Goal: Transaction & Acquisition: Purchase product/service

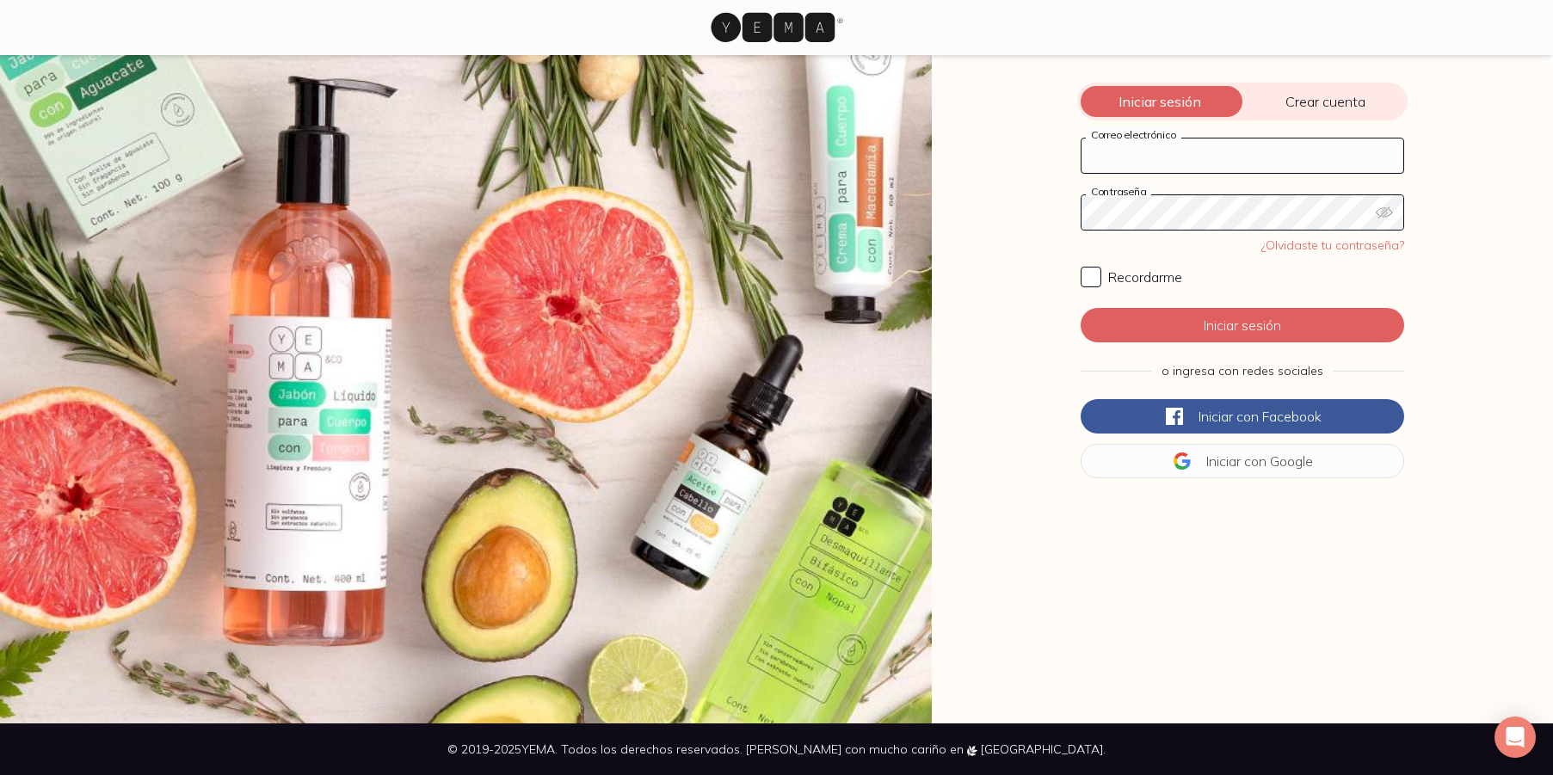
click at [1176, 150] on input "Correo electrónico" at bounding box center [1243, 156] width 322 height 34
type input "[PERSON_NAME][EMAIL_ADDRESS][DOMAIN_NAME]"
click at [1384, 210] on icon "button" at bounding box center [1384, 212] width 16 height 11
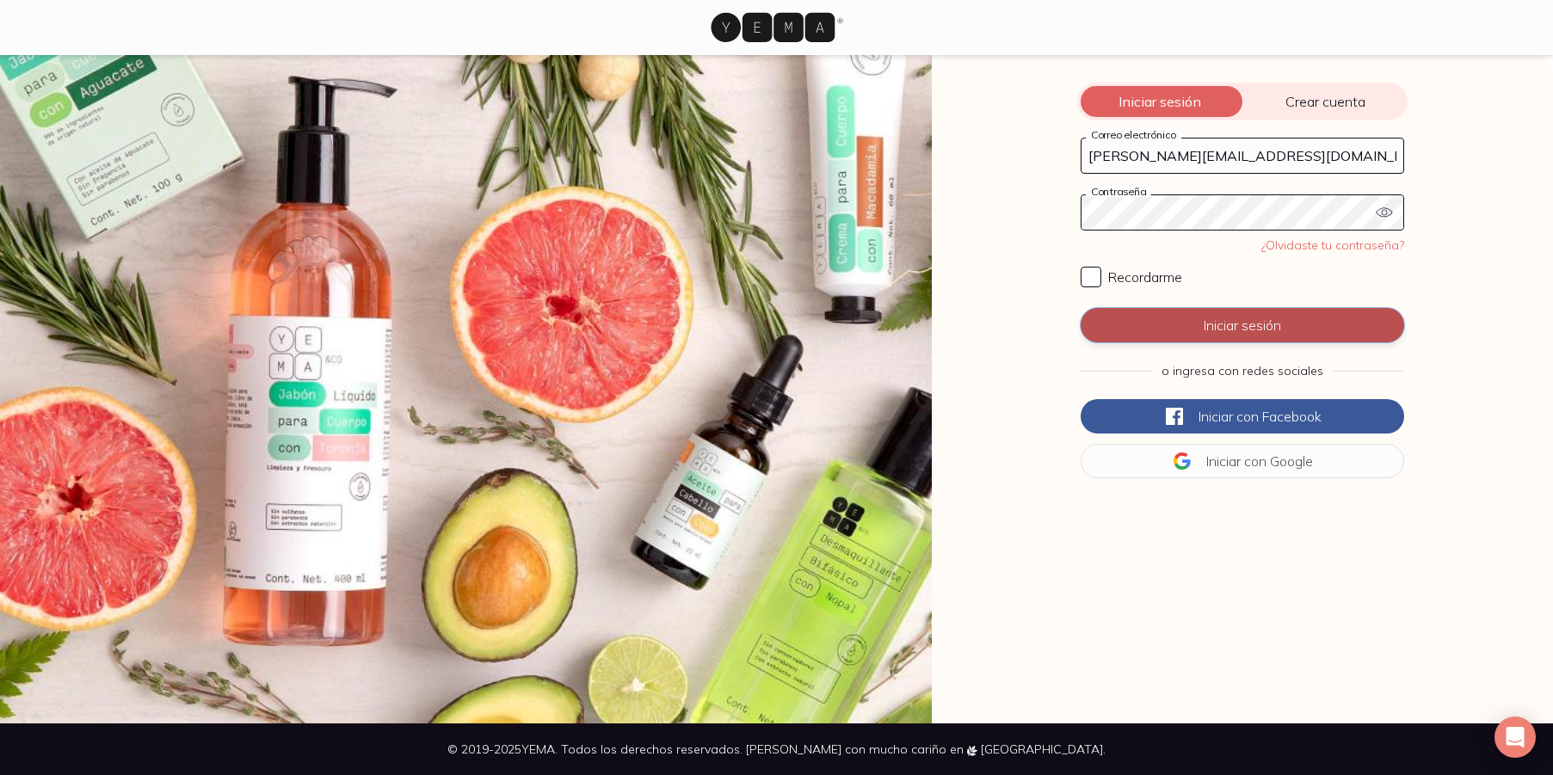
click at [1222, 324] on button "Iniciar sesión" at bounding box center [1243, 325] width 324 height 34
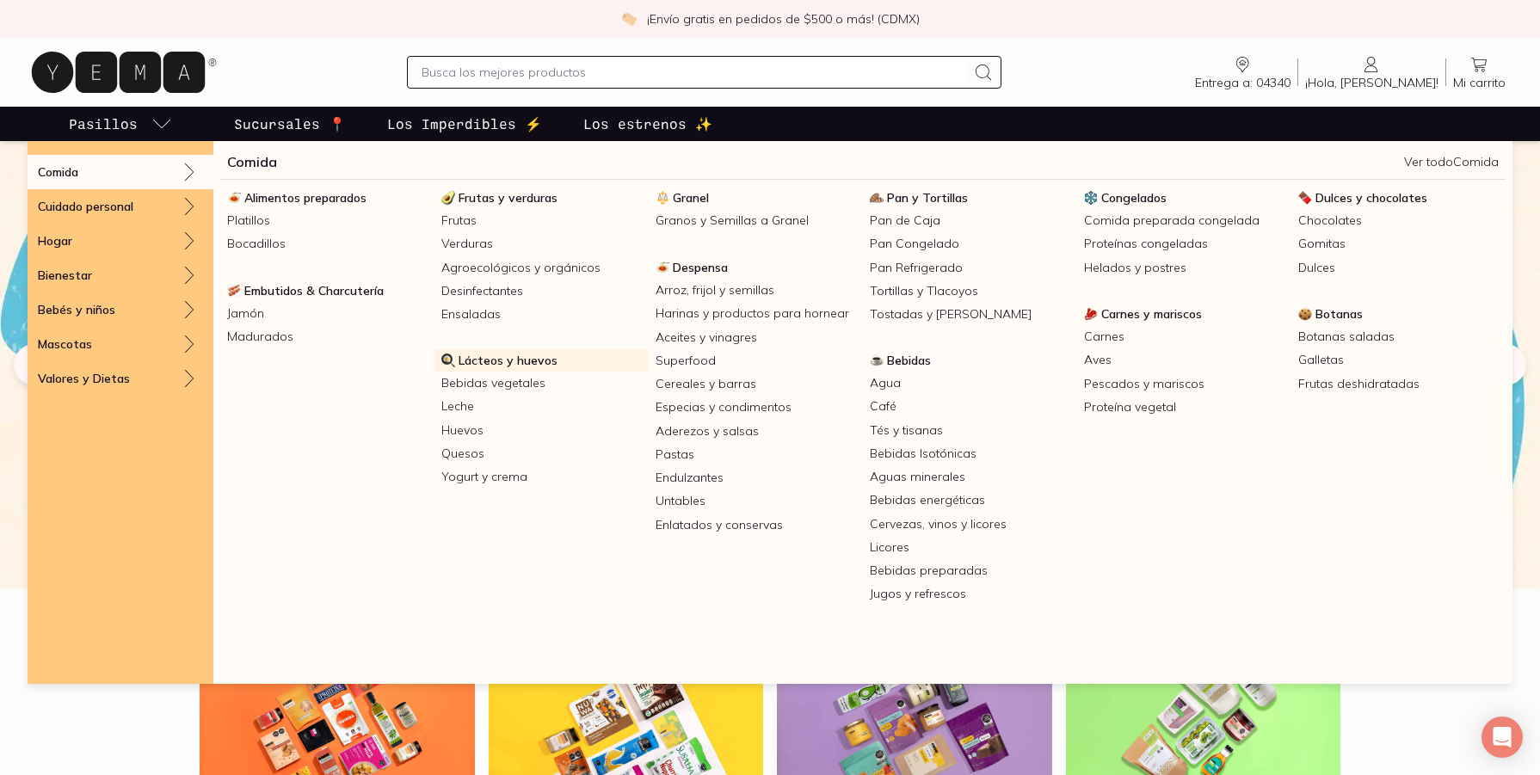
click at [495, 363] on span "Lácteos y huevos" at bounding box center [508, 360] width 99 height 15
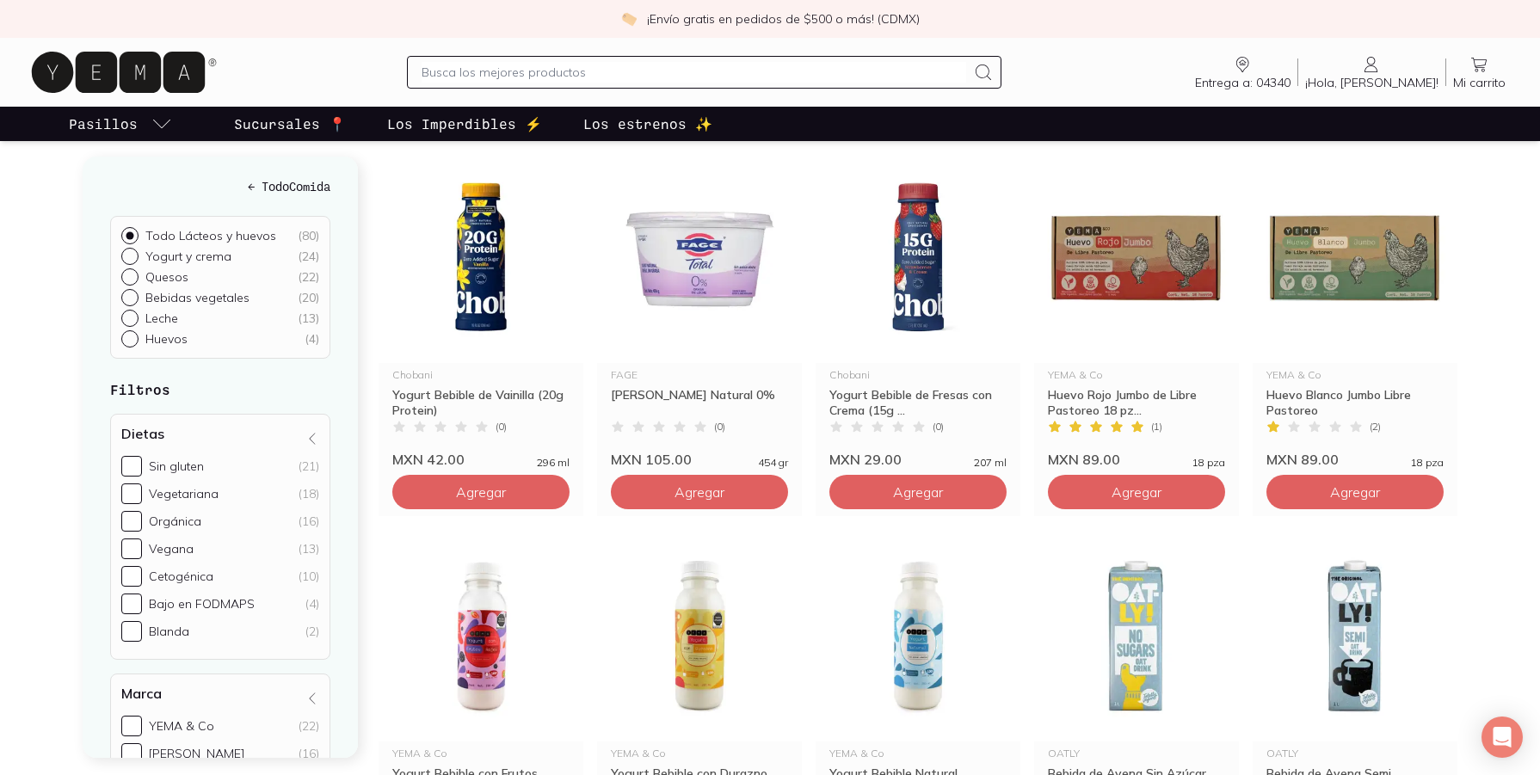
scroll to position [258, 0]
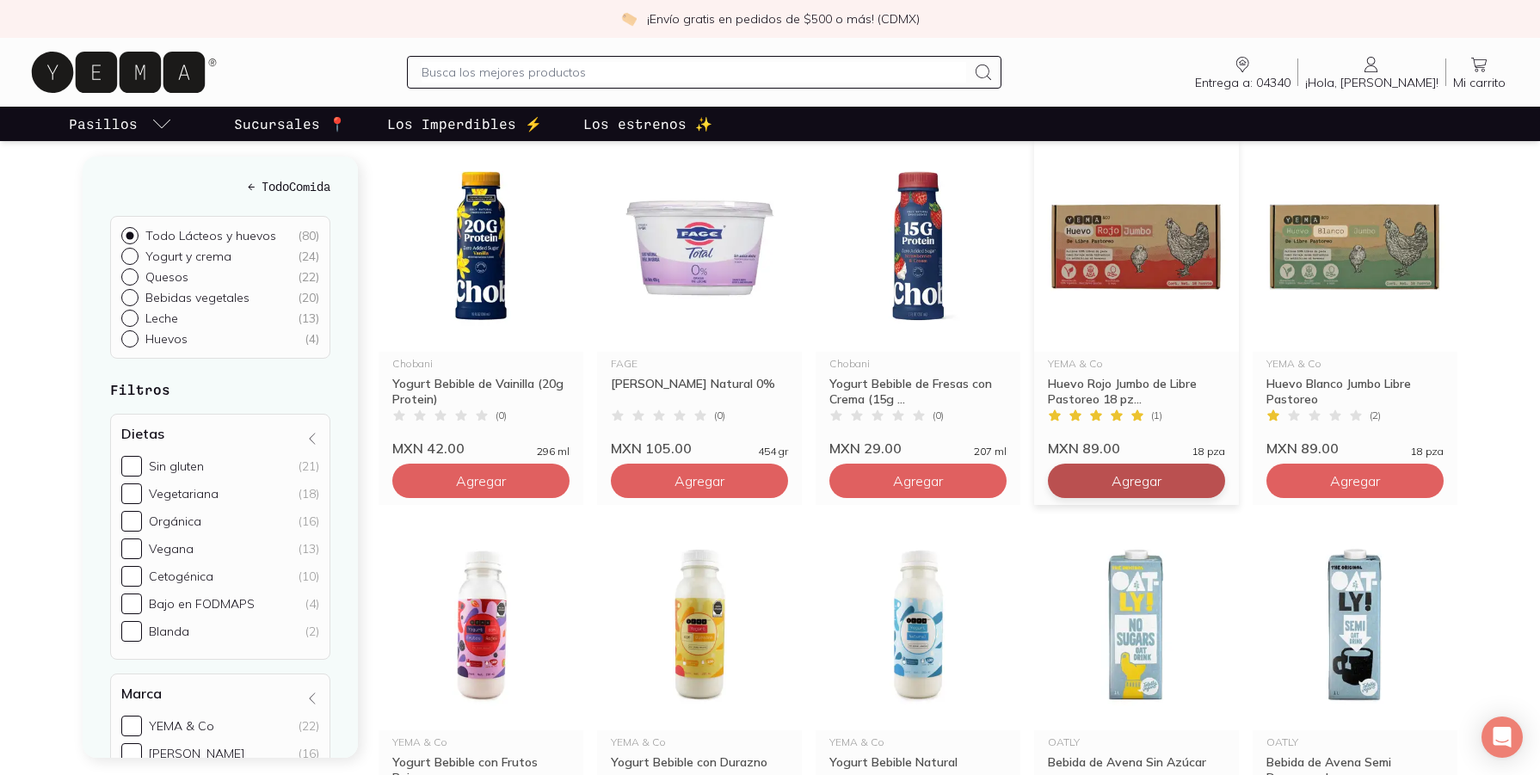
click at [506, 472] on span "Agregar" at bounding box center [481, 480] width 50 height 17
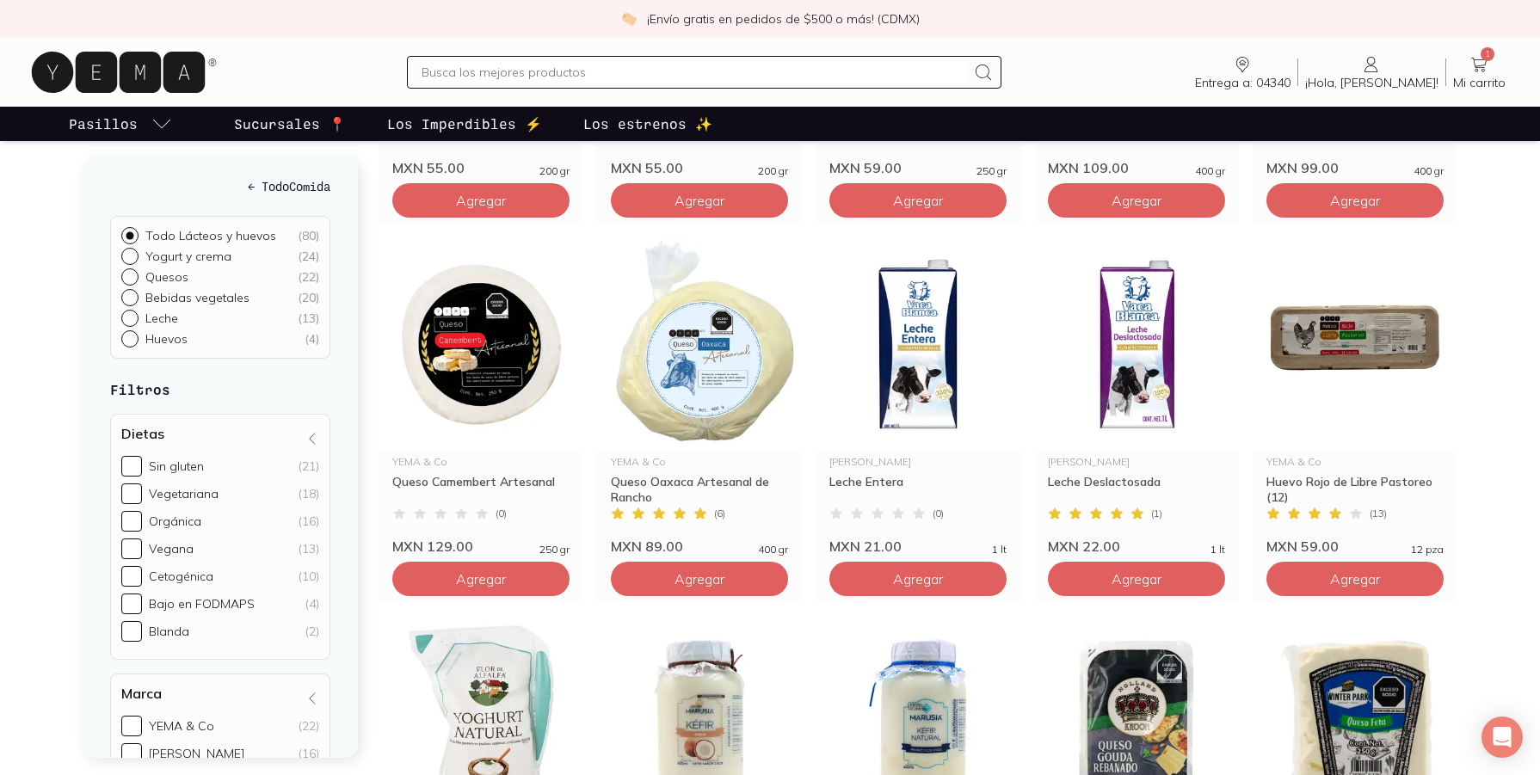
scroll to position [2410, 0]
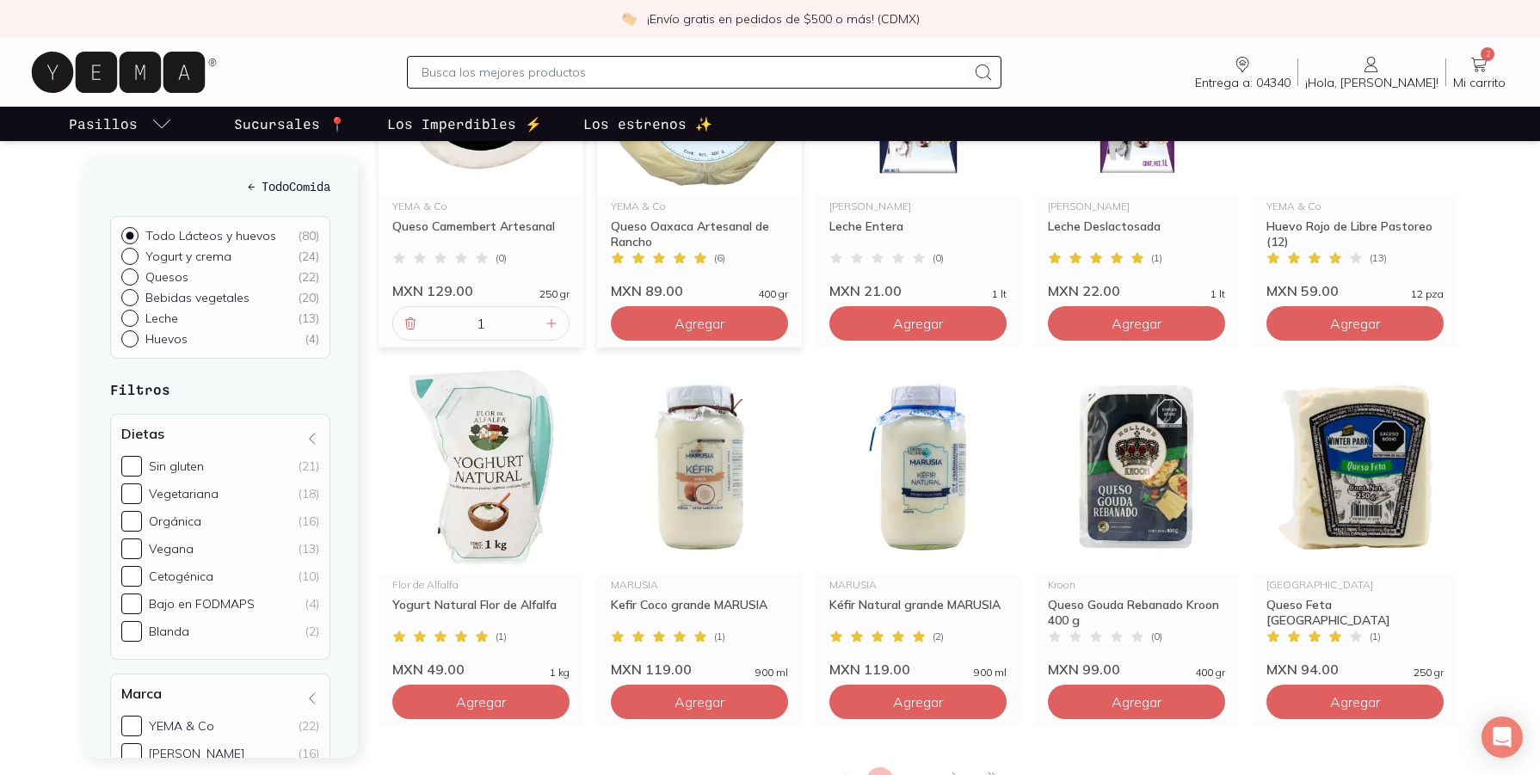
scroll to position [2754, 0]
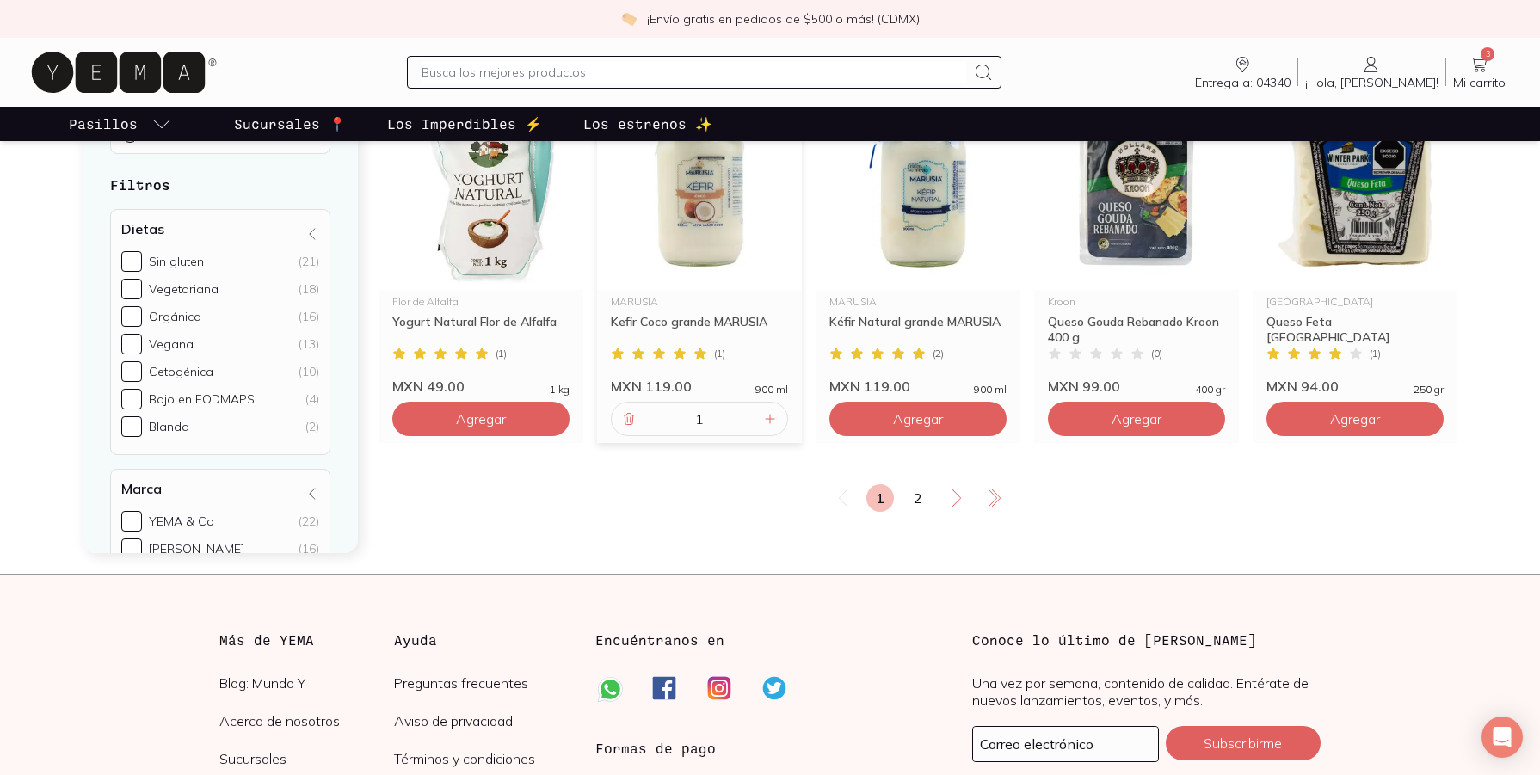
scroll to position [3012, 0]
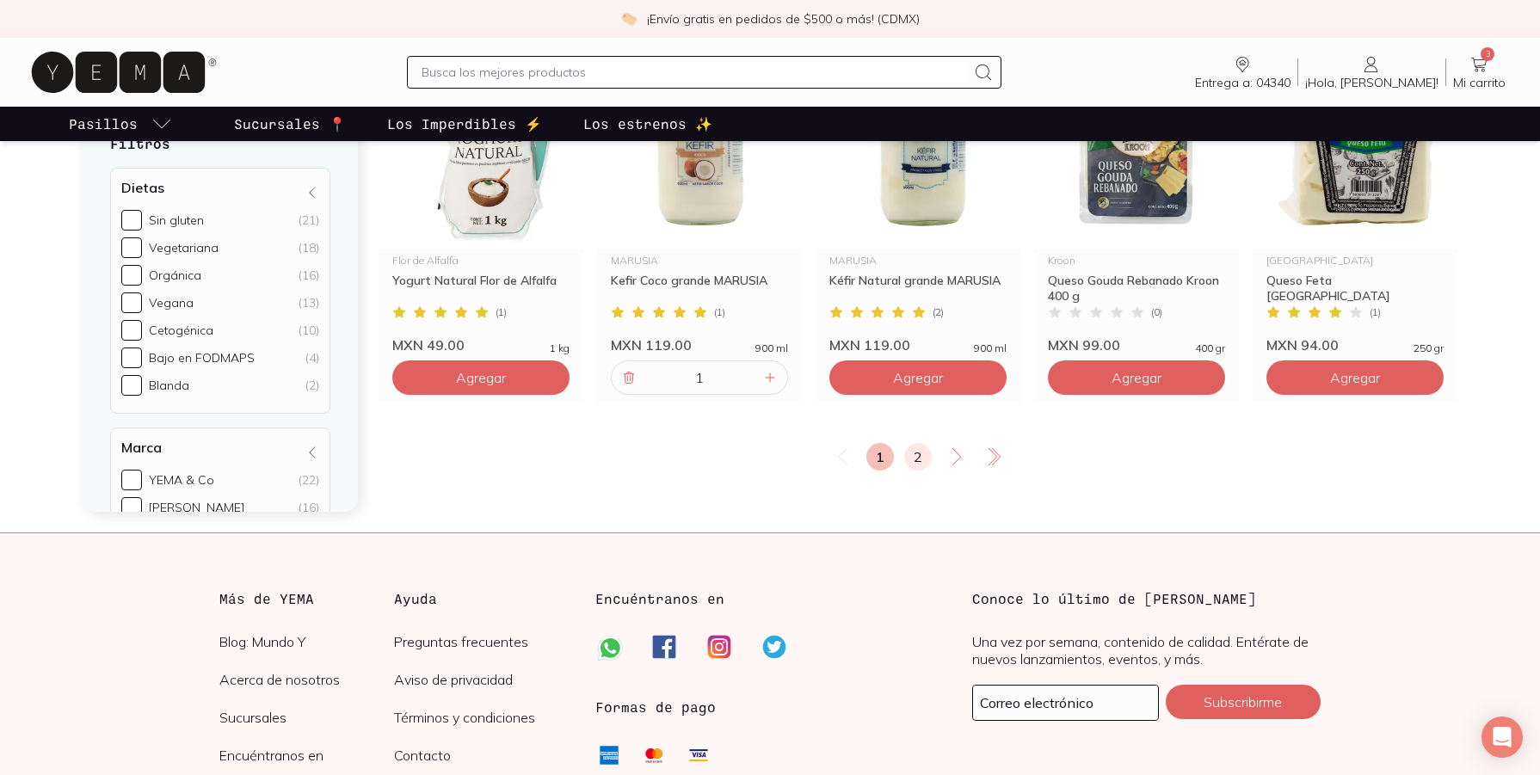
click at [917, 443] on link "2" at bounding box center [918, 457] width 28 height 28
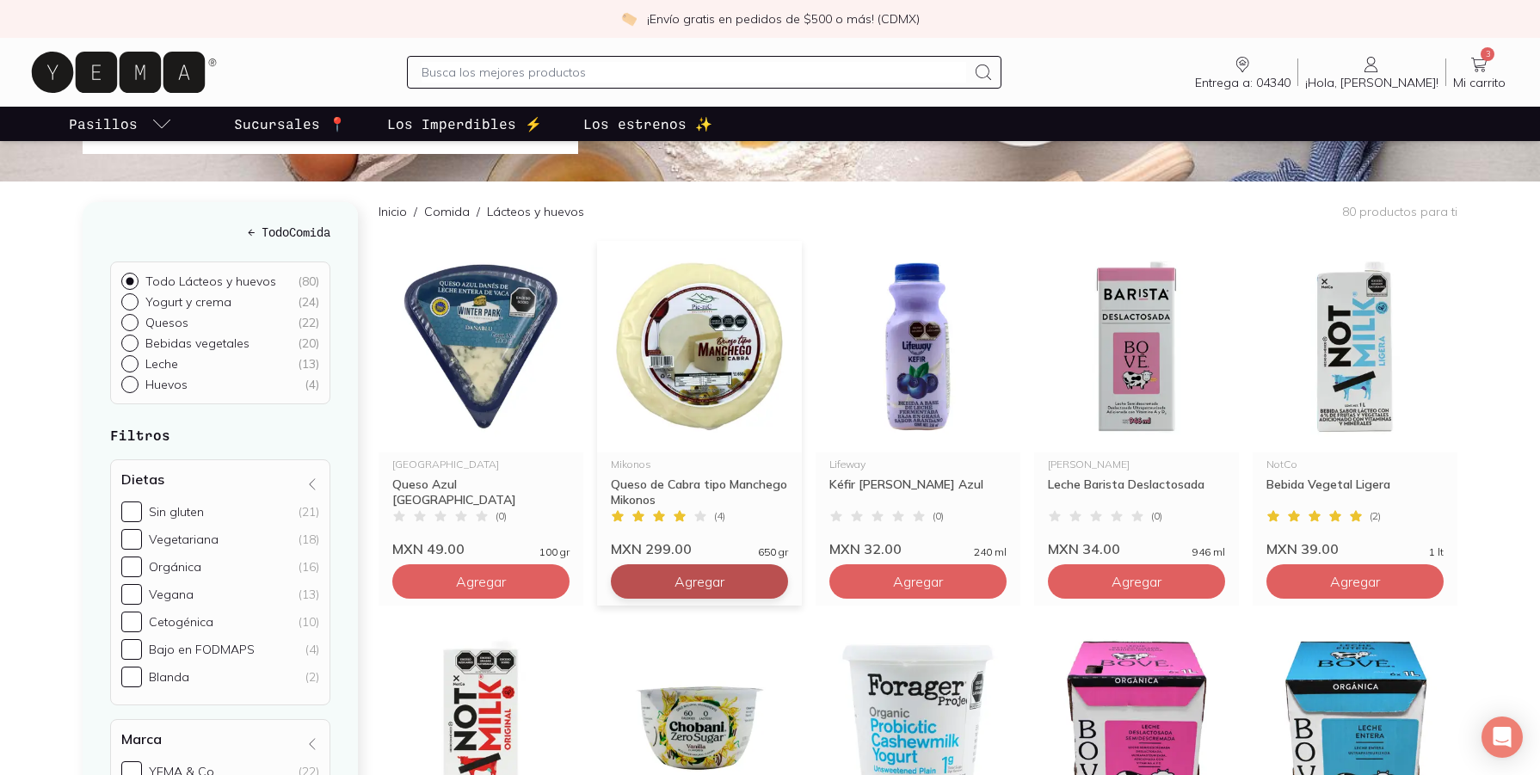
scroll to position [172, 0]
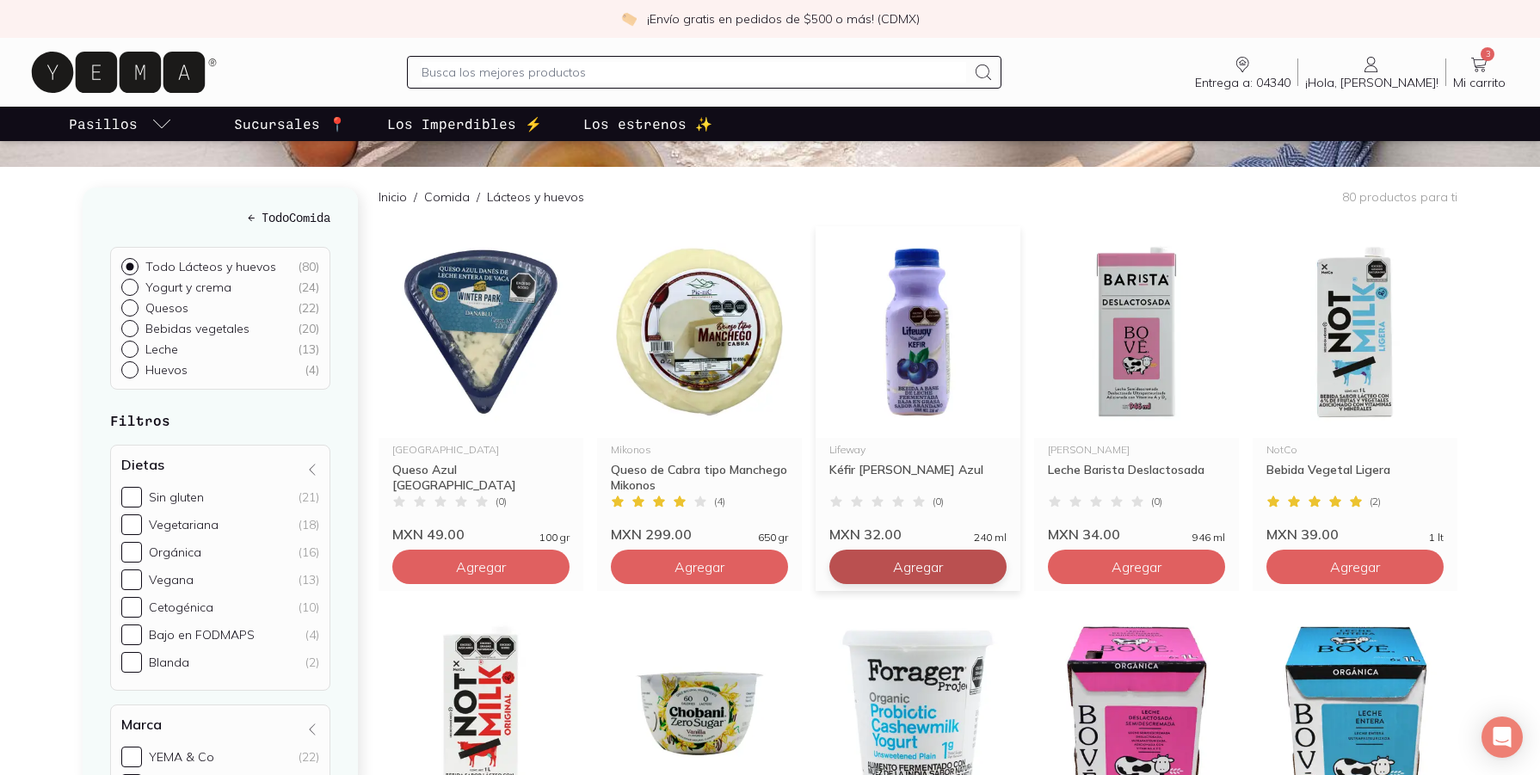
click at [506, 559] on span "Agregar" at bounding box center [481, 567] width 50 height 17
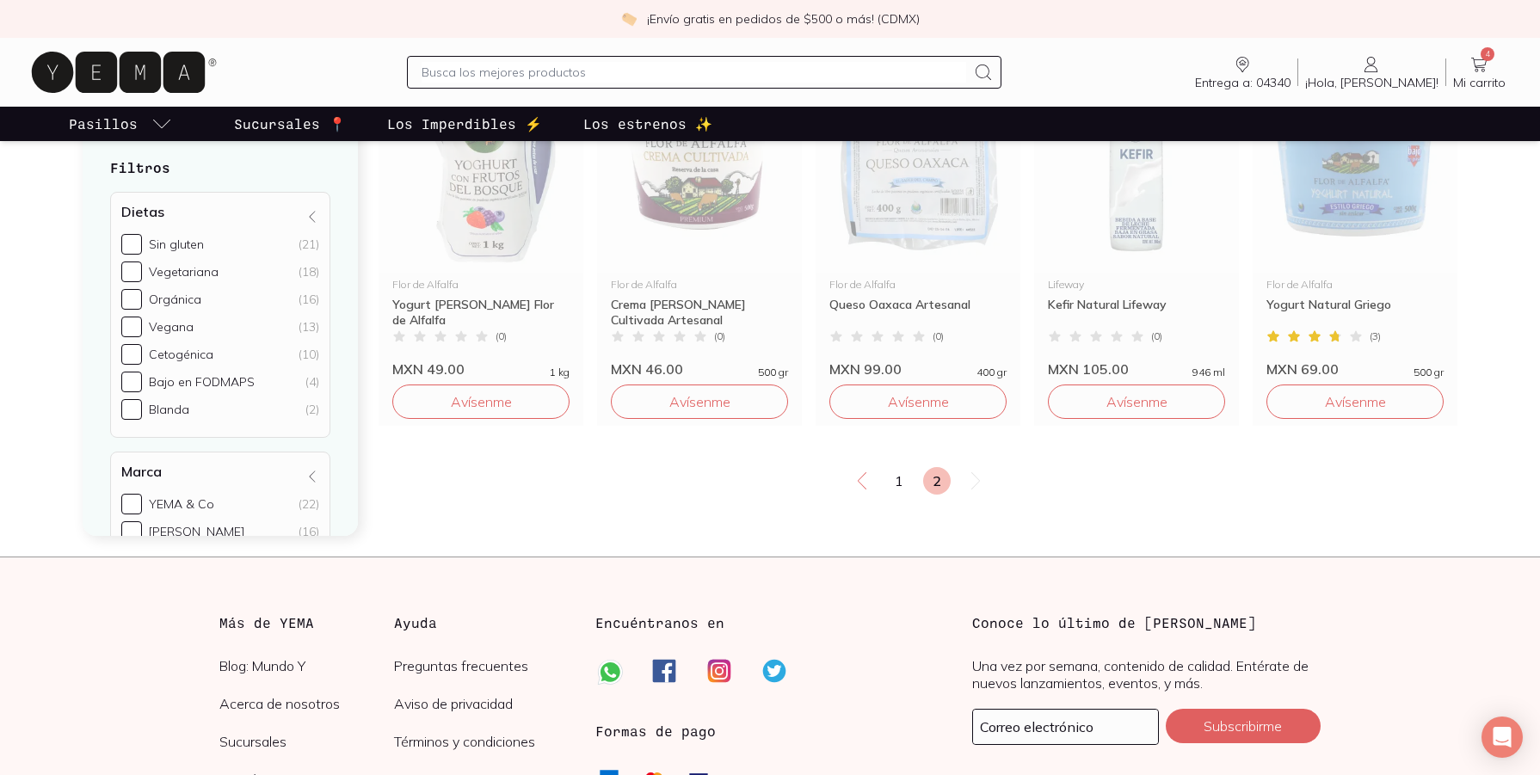
scroll to position [3012, 0]
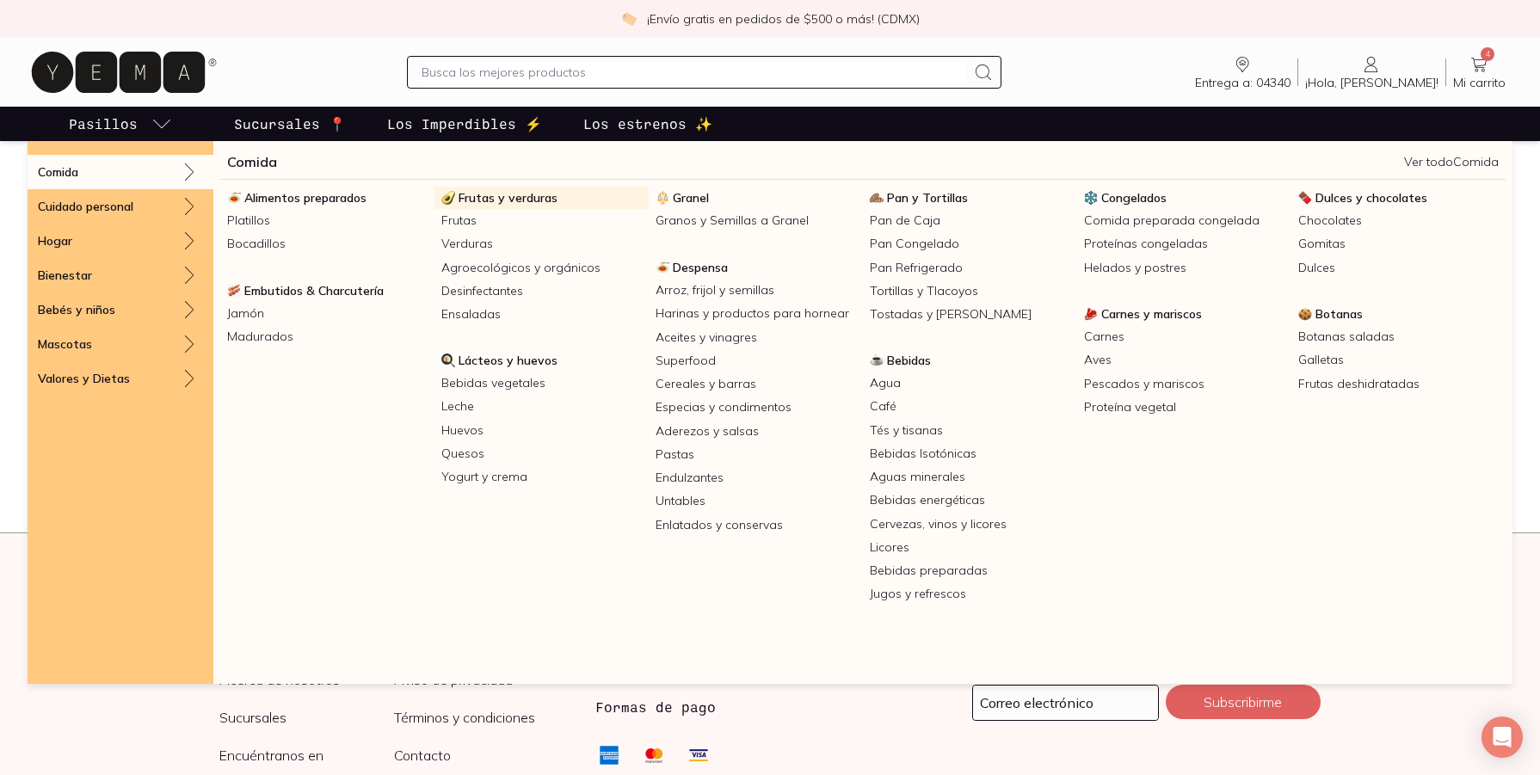
click at [528, 198] on span "Frutas y verduras" at bounding box center [508, 197] width 99 height 15
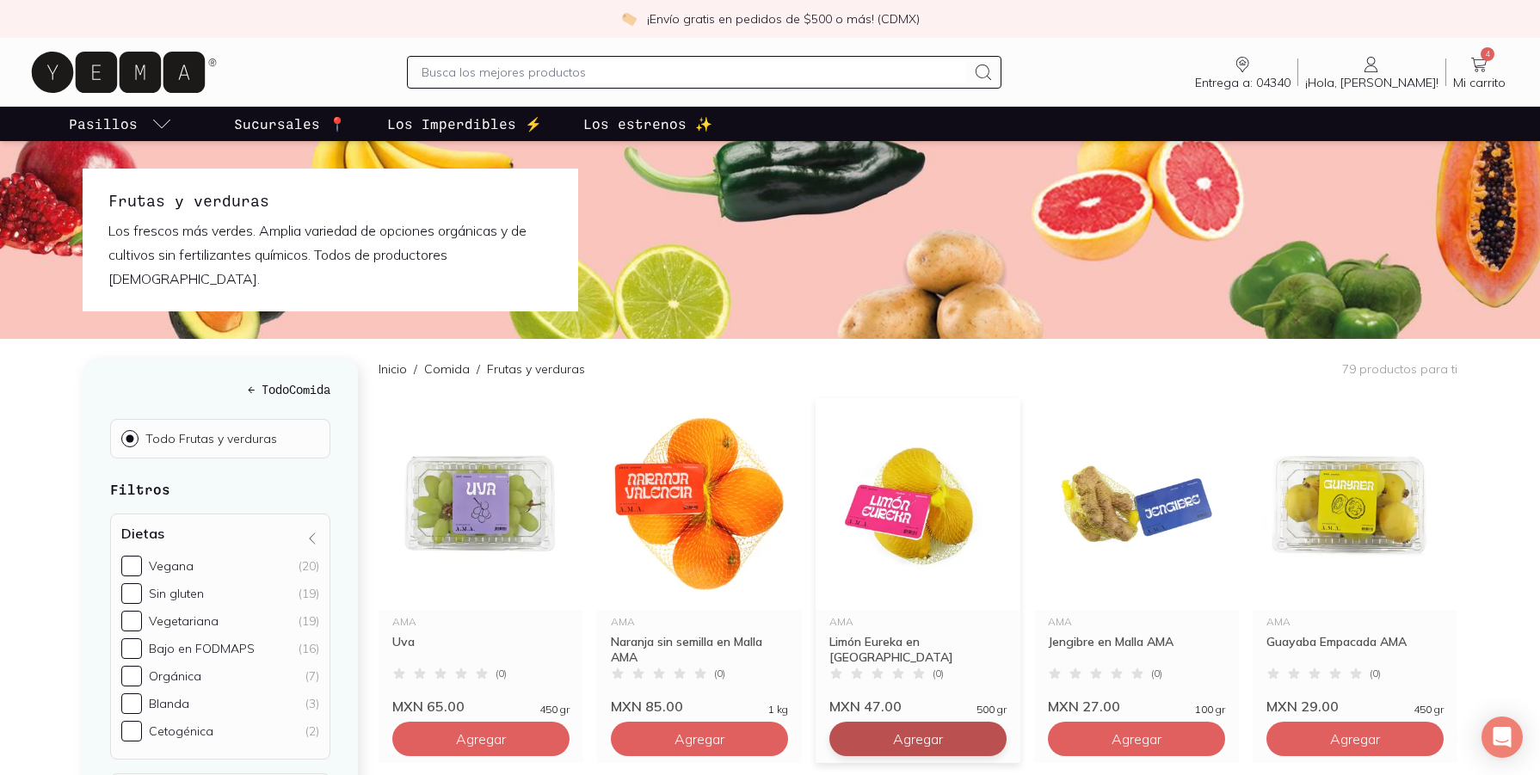
click at [506, 731] on span "Agregar" at bounding box center [481, 739] width 50 height 17
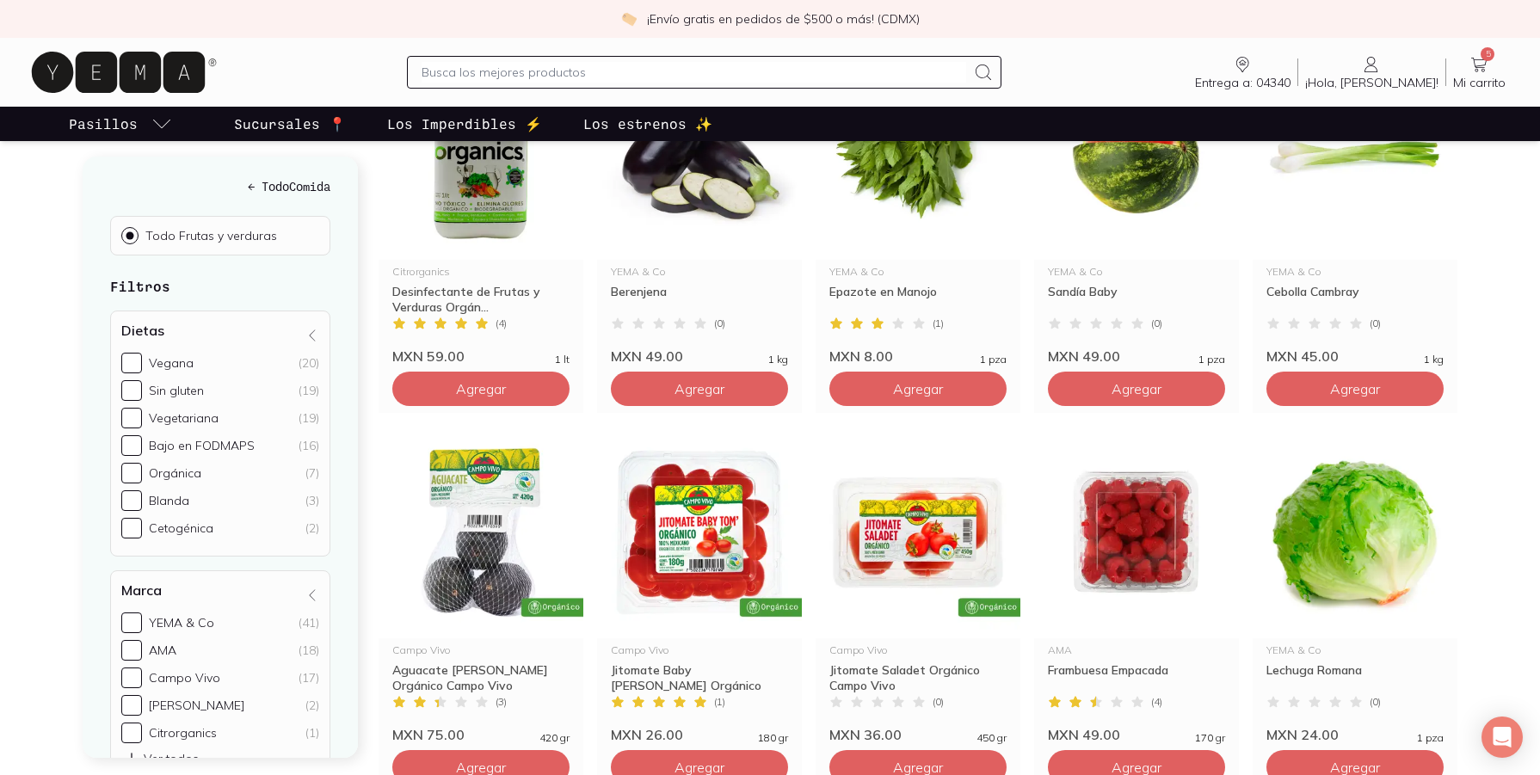
scroll to position [2324, 0]
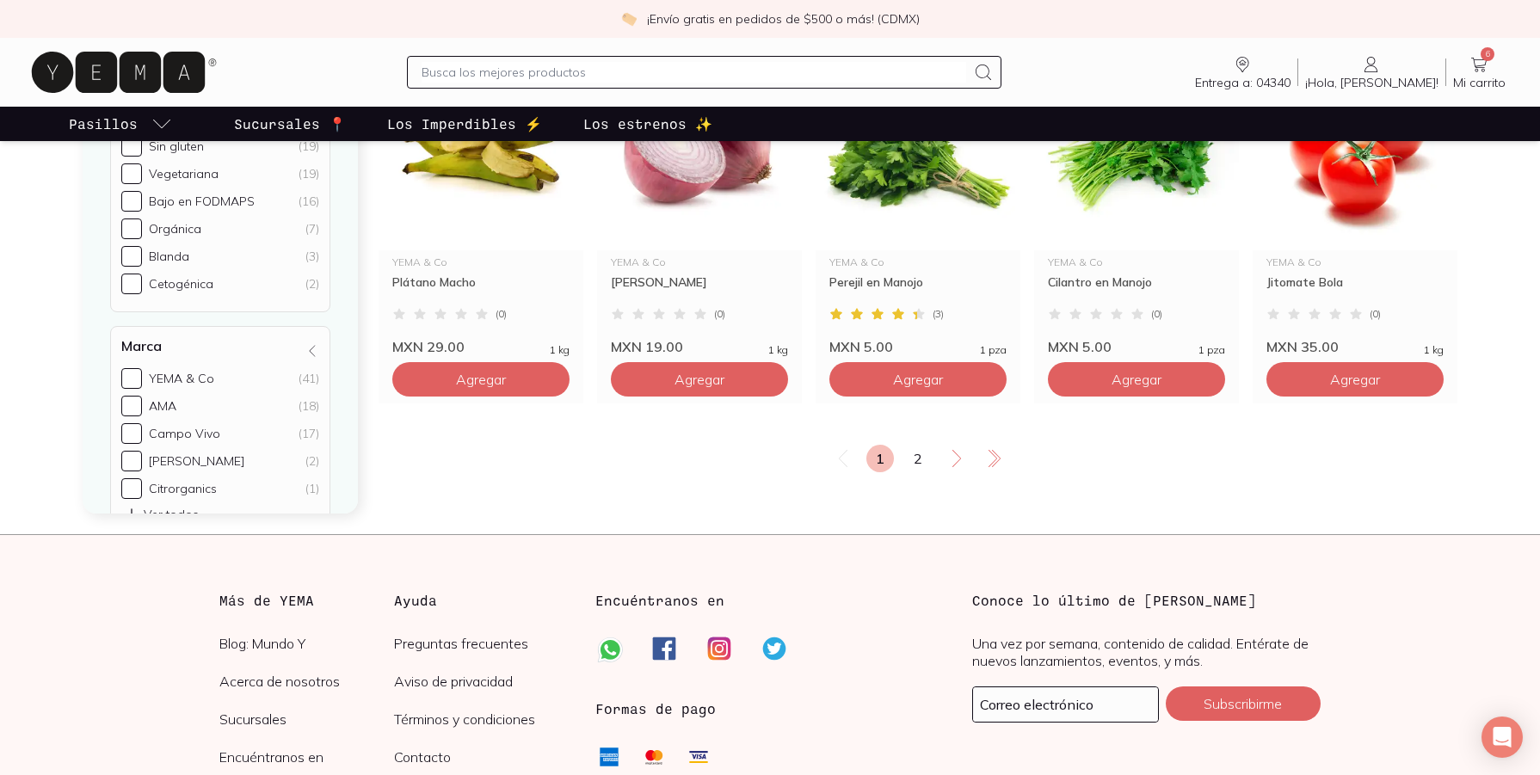
scroll to position [3012, 0]
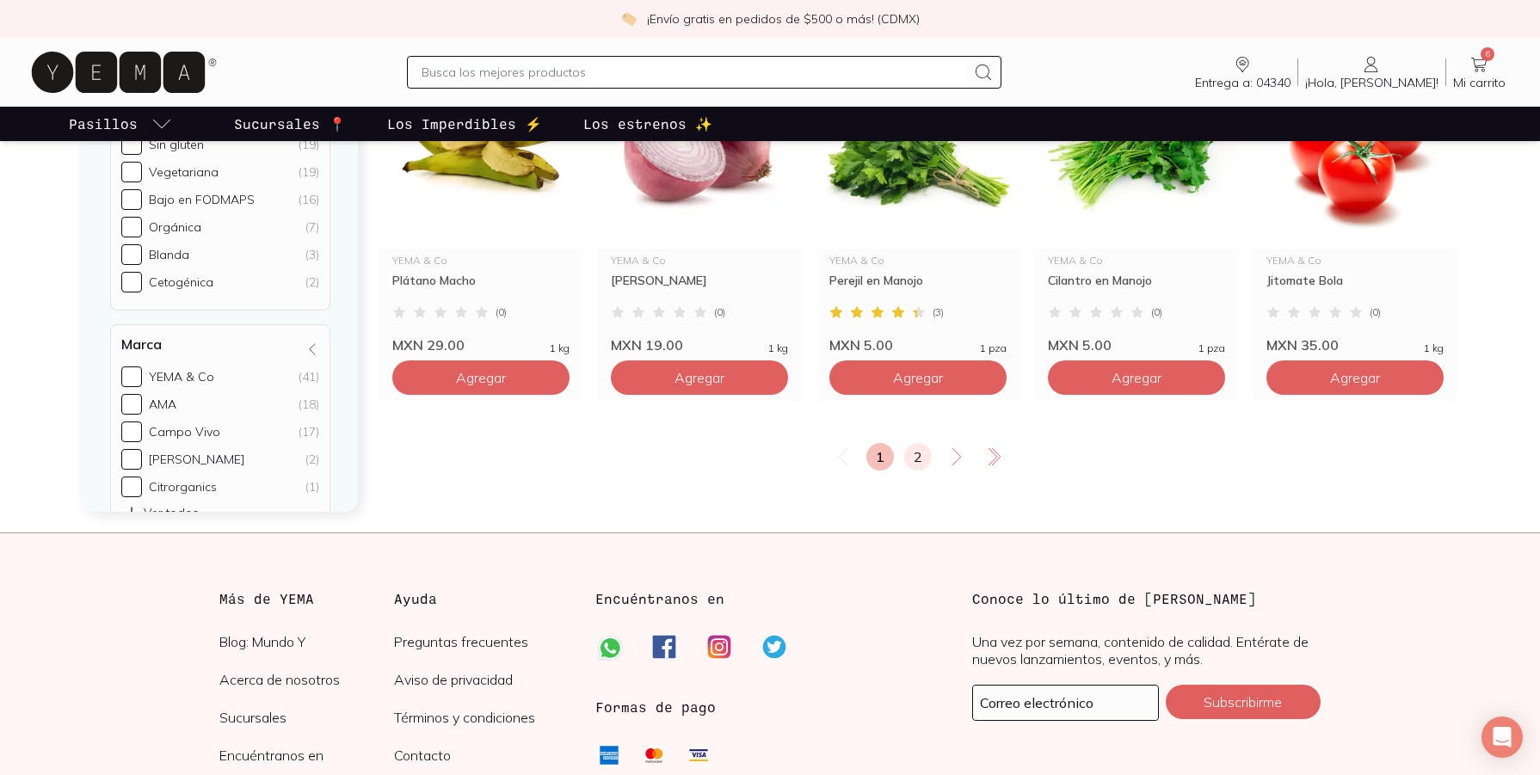
click at [917, 443] on link "2" at bounding box center [918, 457] width 28 height 28
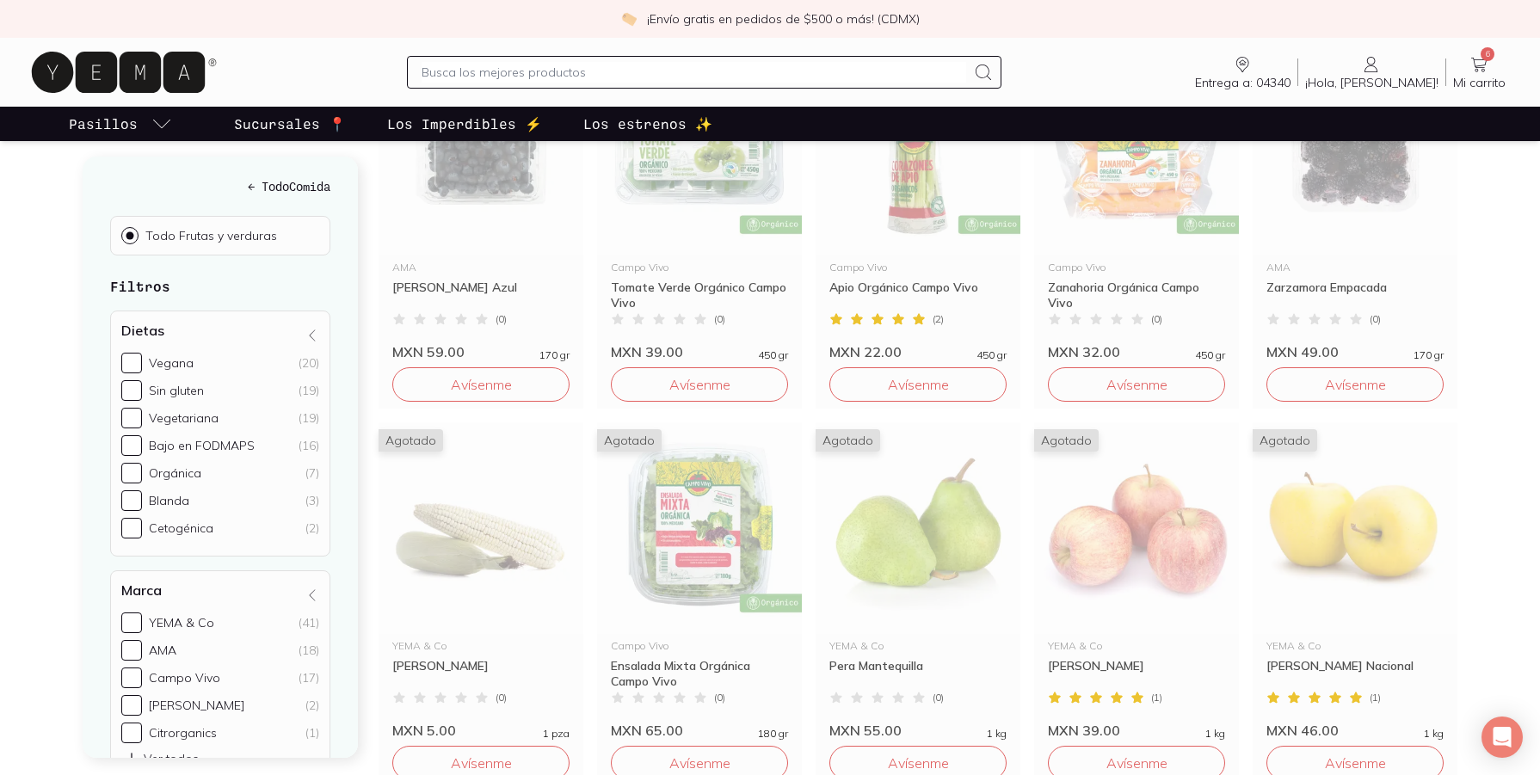
scroll to position [2238, 0]
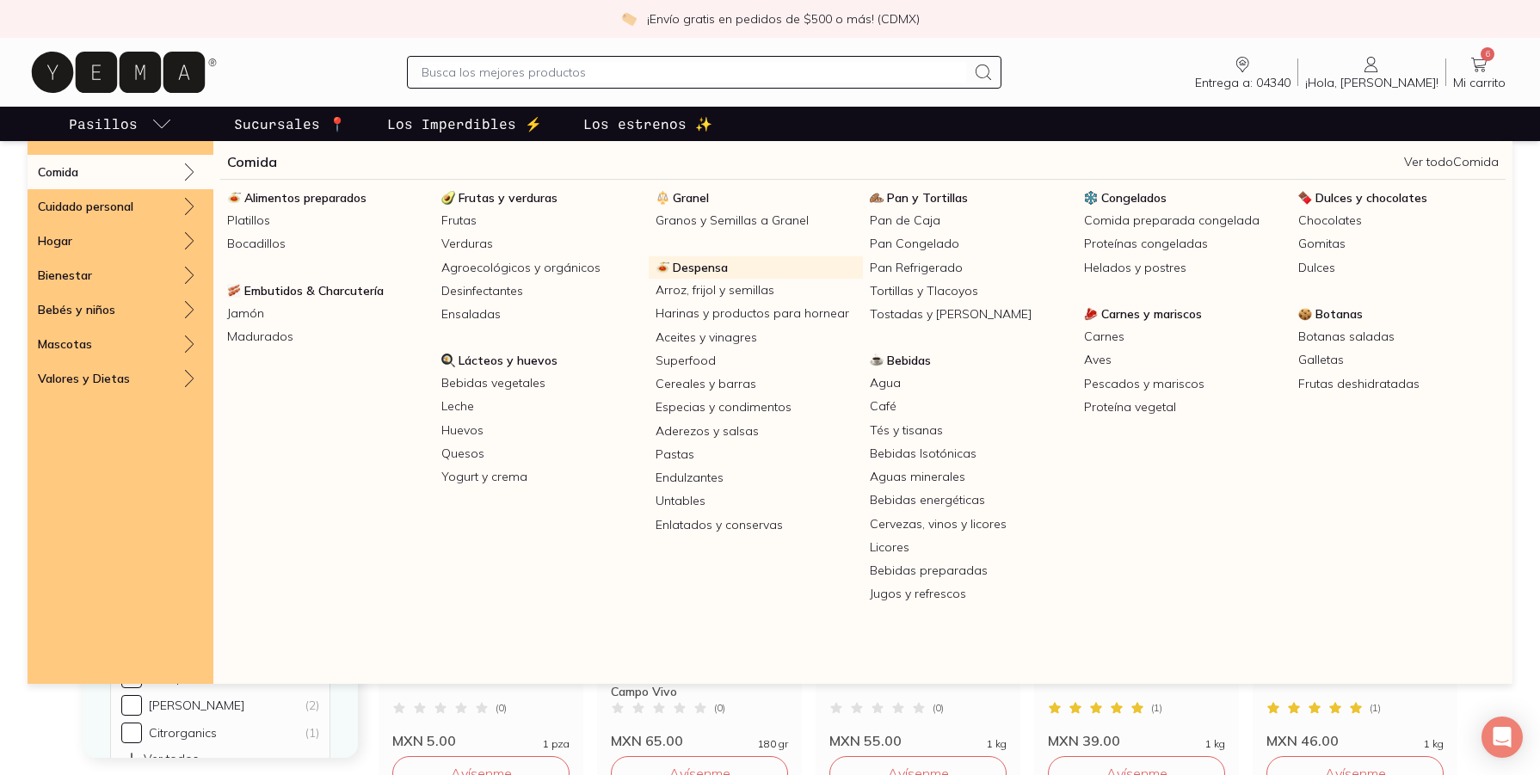
click at [696, 269] on span "Despensa" at bounding box center [700, 267] width 55 height 15
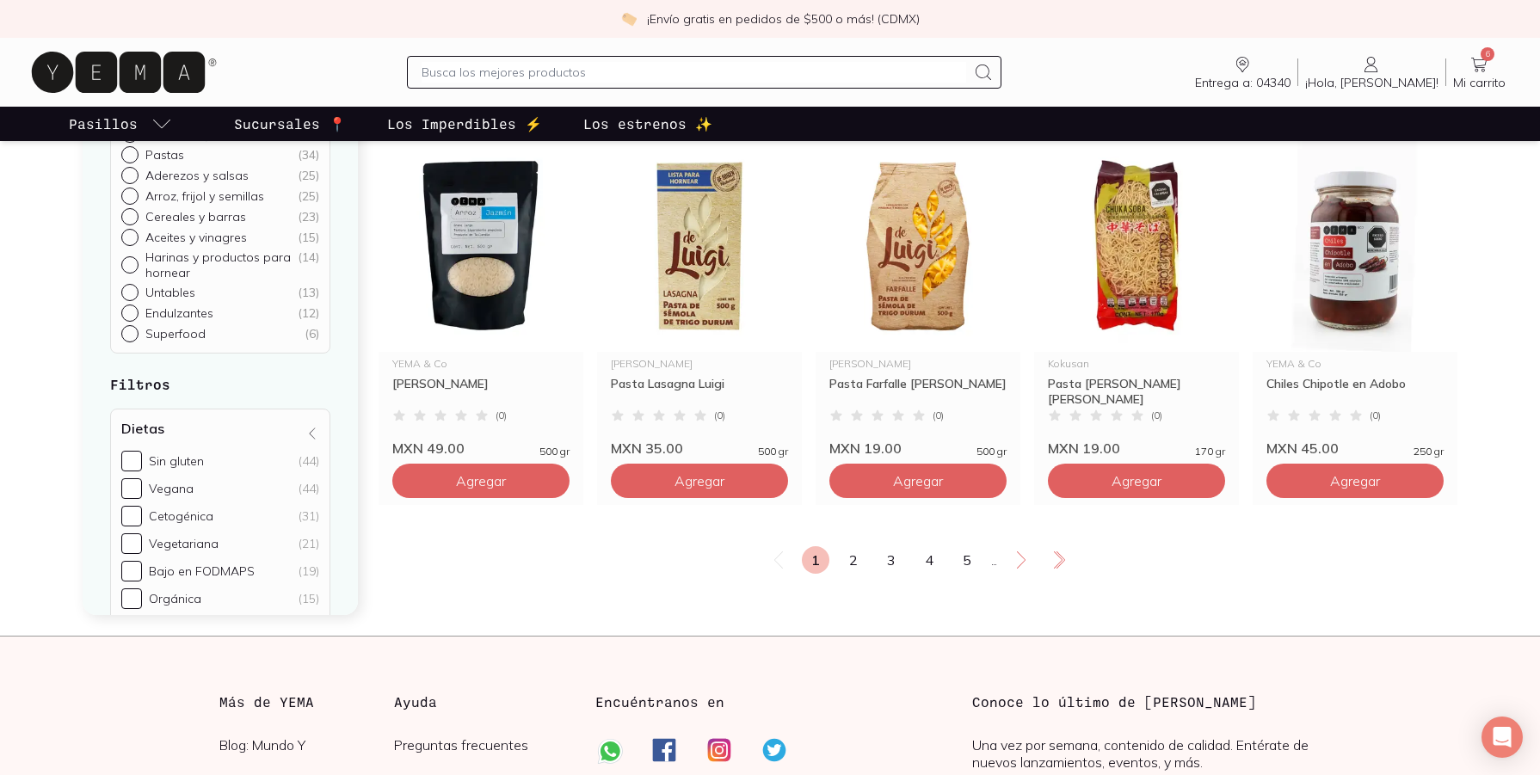
scroll to position [2926, 0]
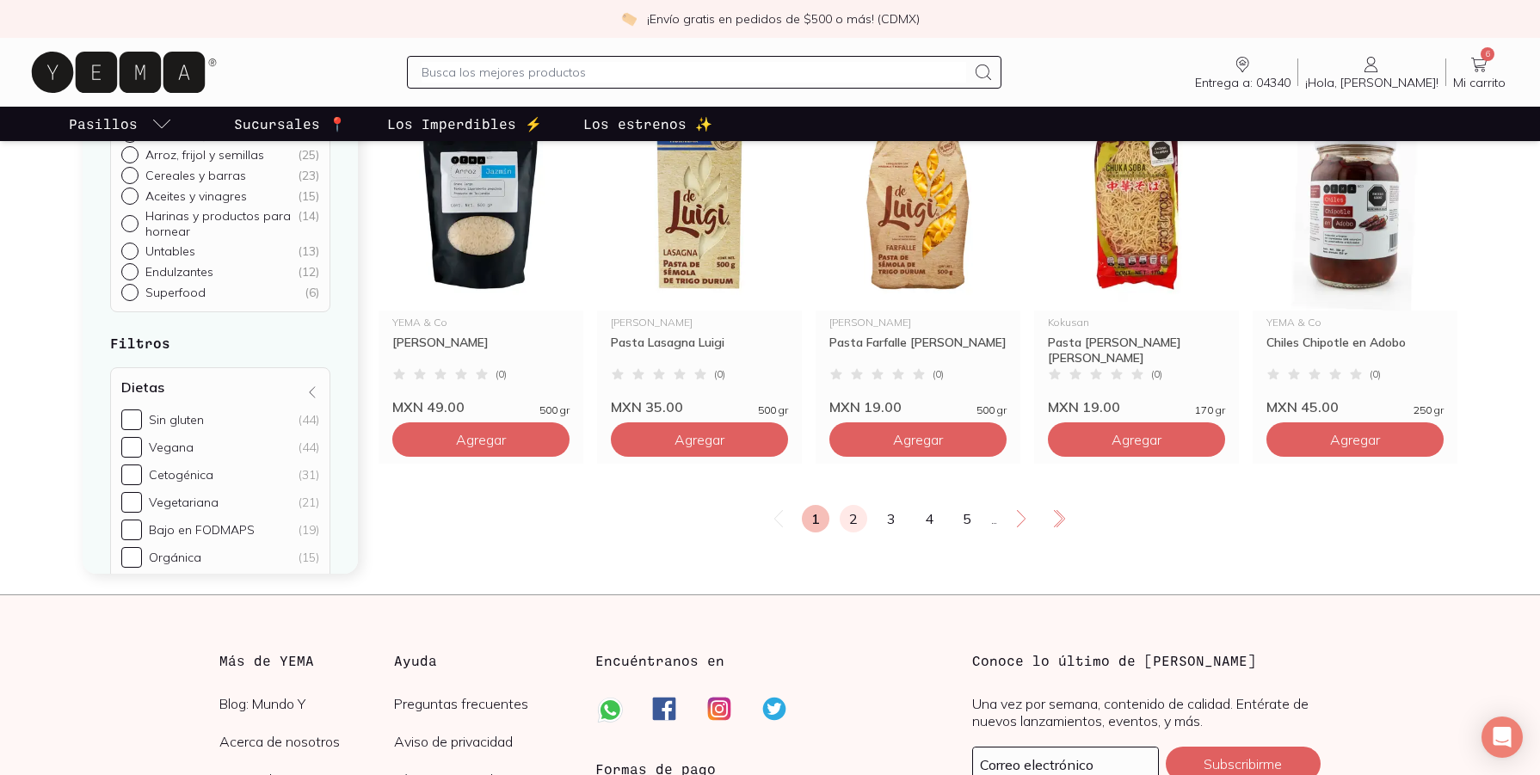
click at [849, 533] on link "2" at bounding box center [854, 519] width 28 height 28
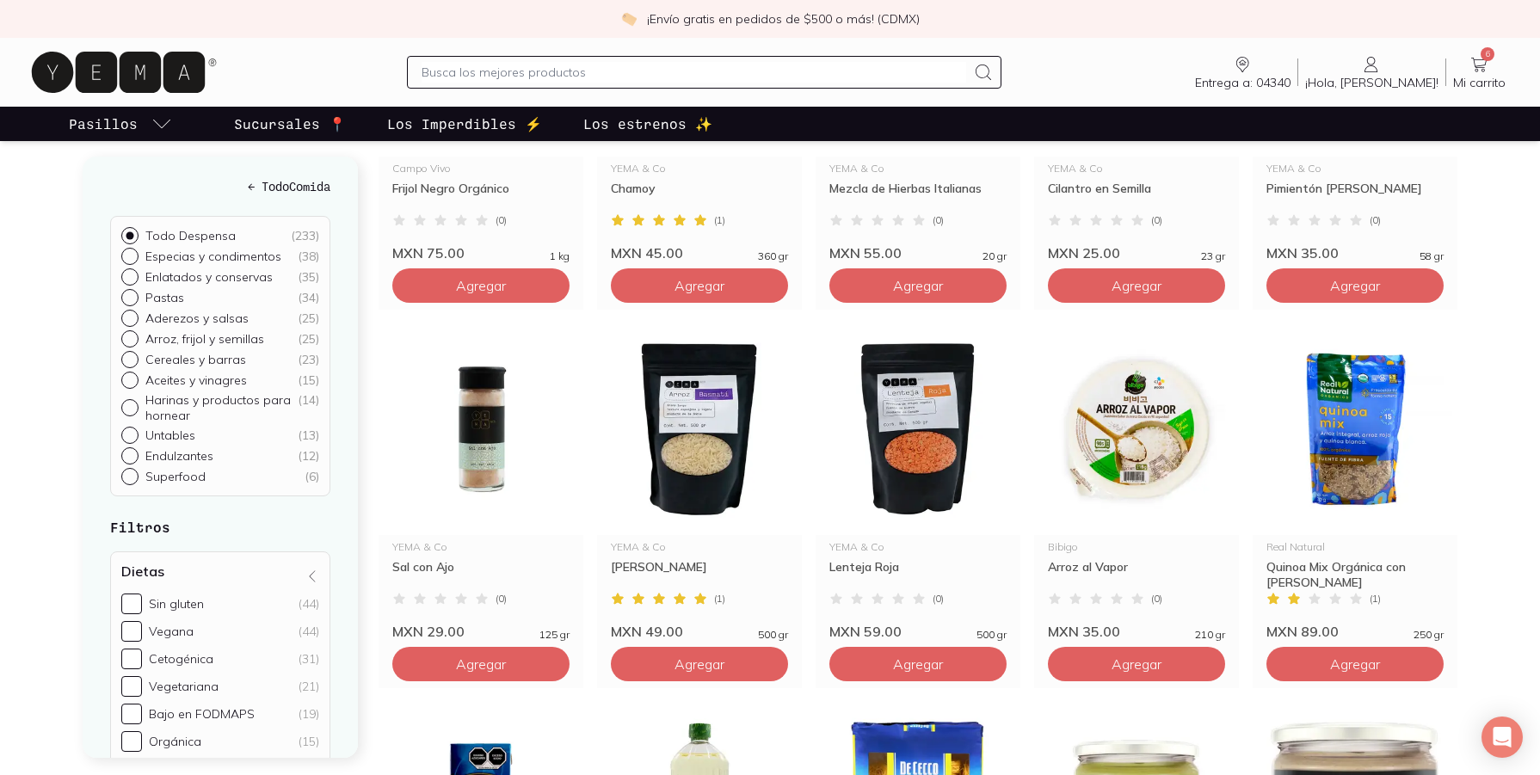
scroll to position [2324, 0]
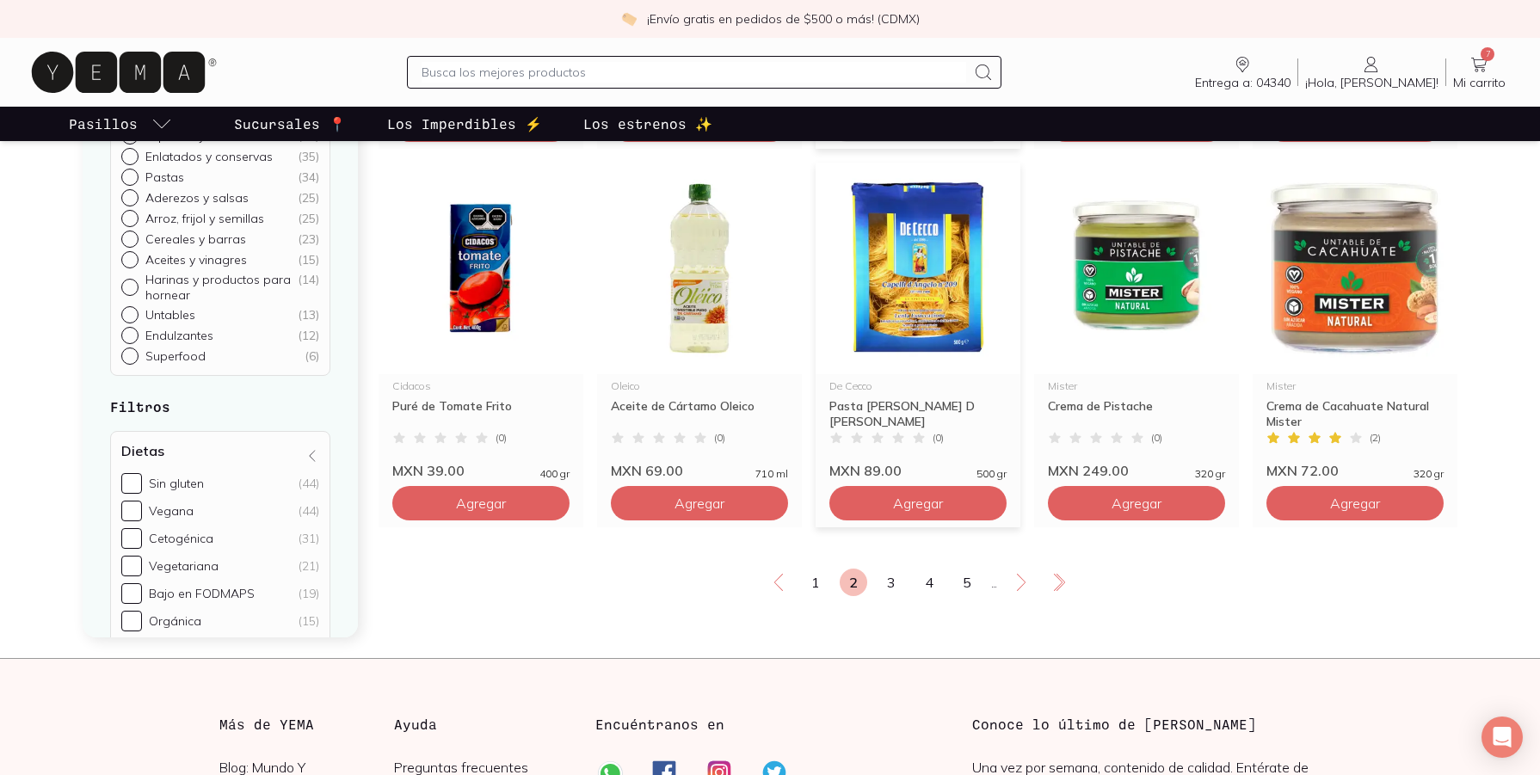
scroll to position [2926, 0]
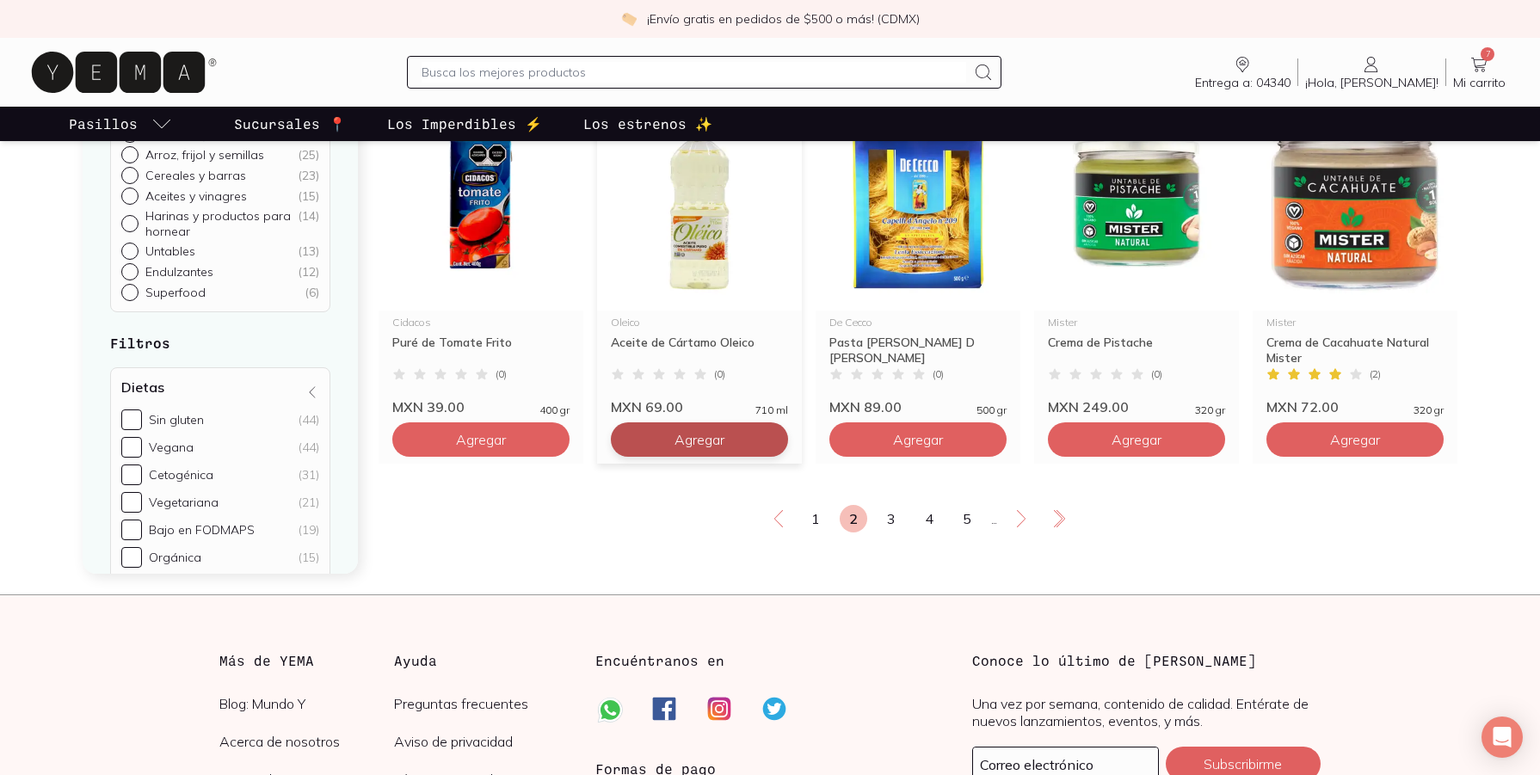
click at [893, 533] on link "3" at bounding box center [892, 519] width 28 height 28
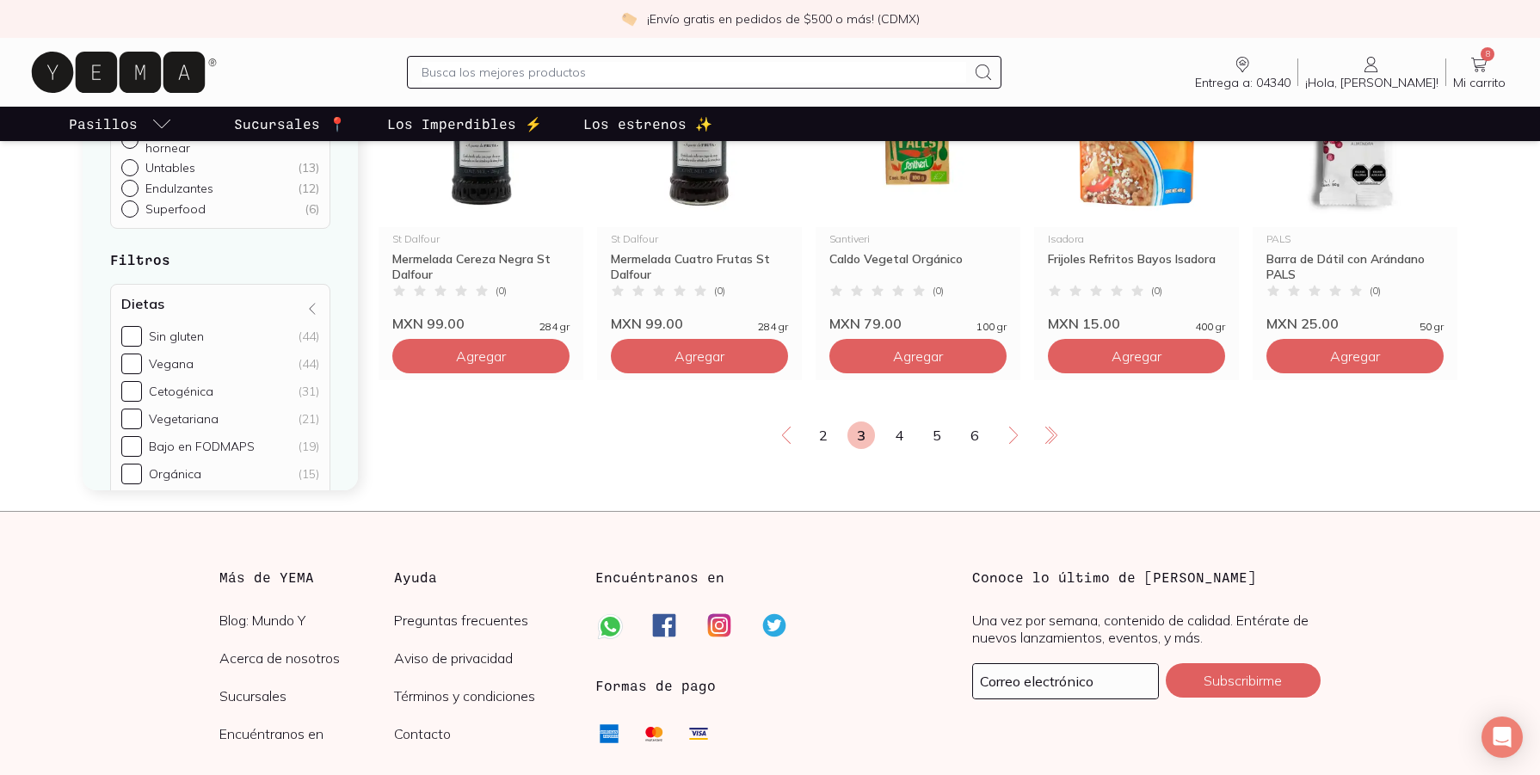
scroll to position [3012, 0]
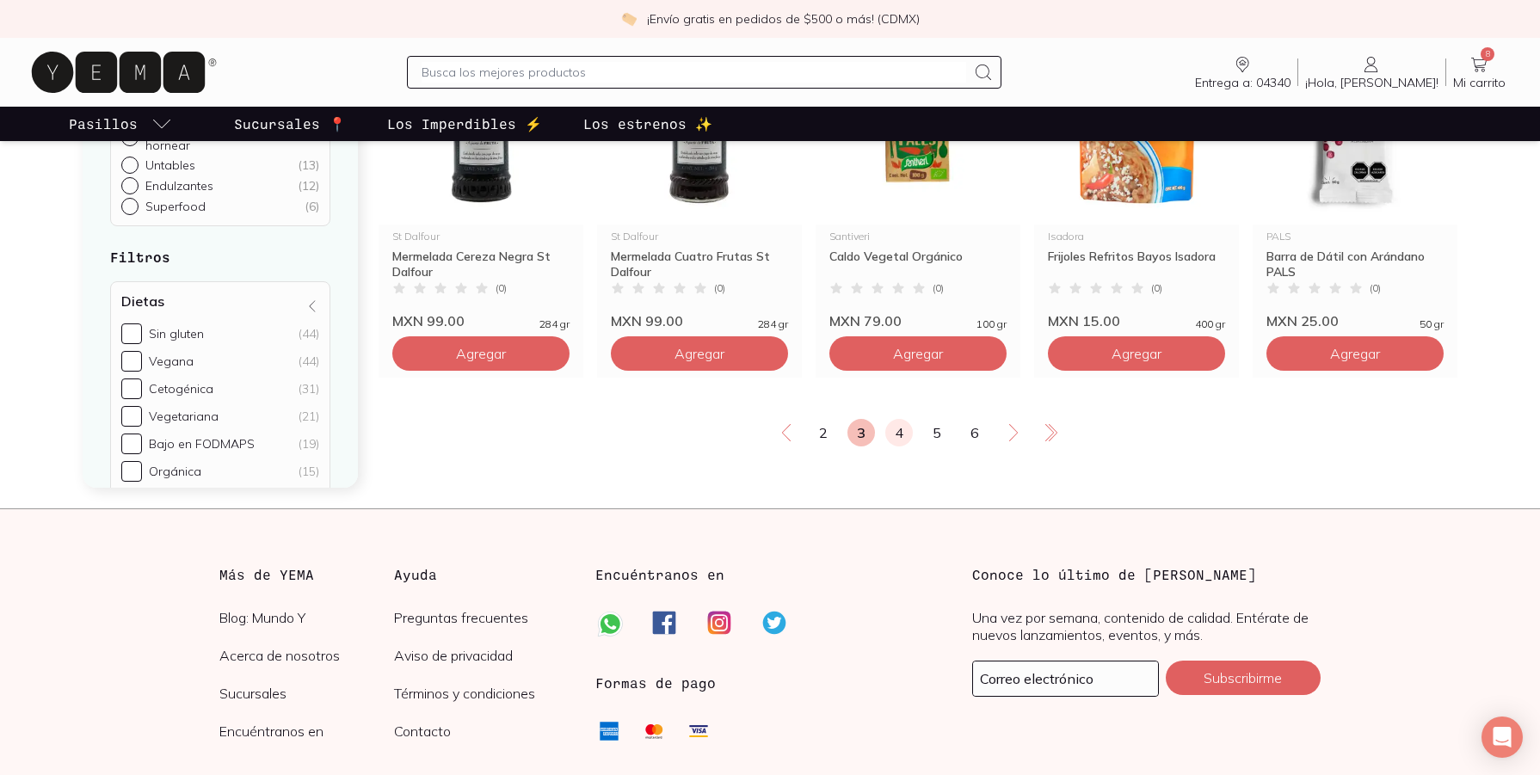
click at [903, 447] on link "4" at bounding box center [900, 433] width 28 height 28
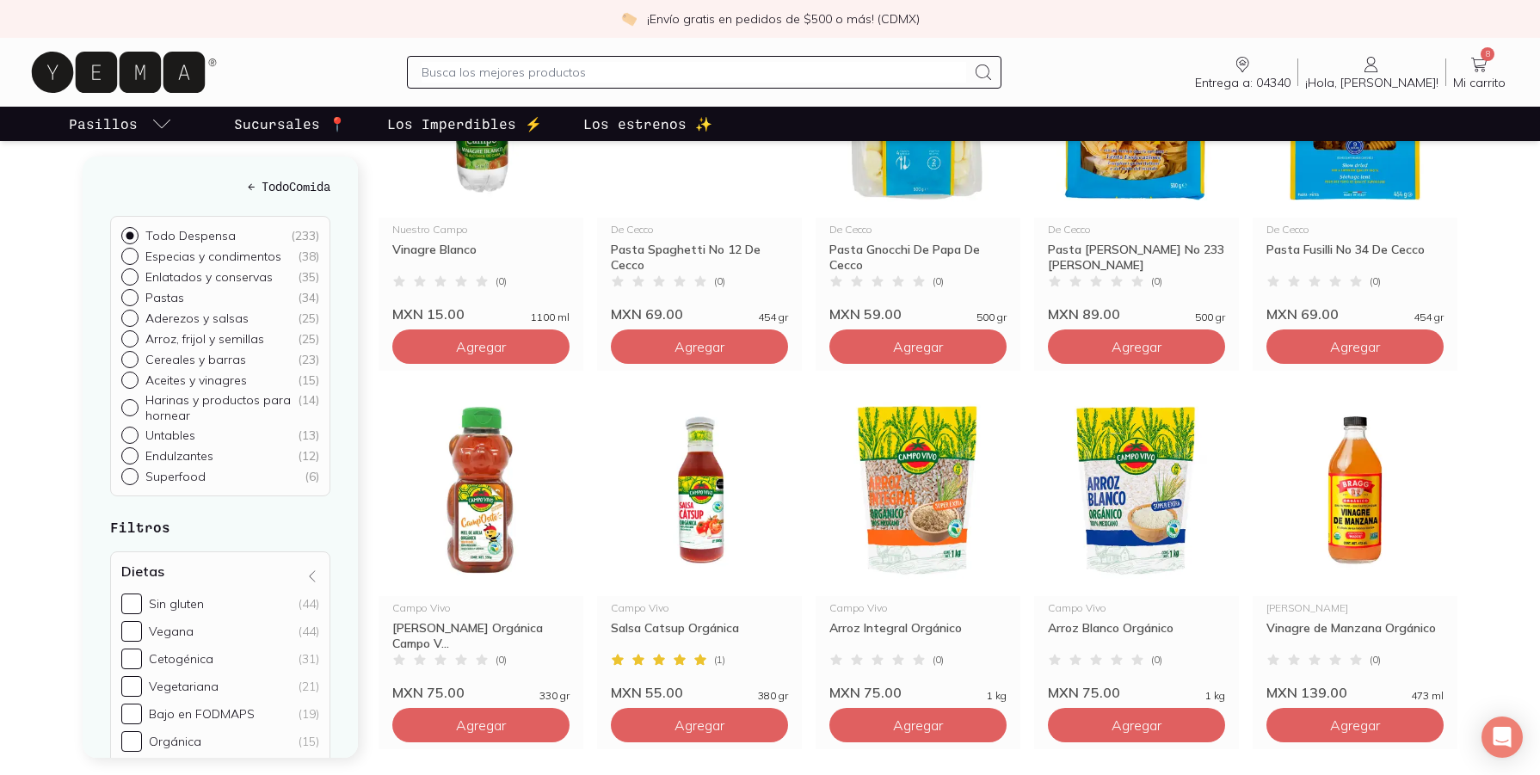
scroll to position [2840, 0]
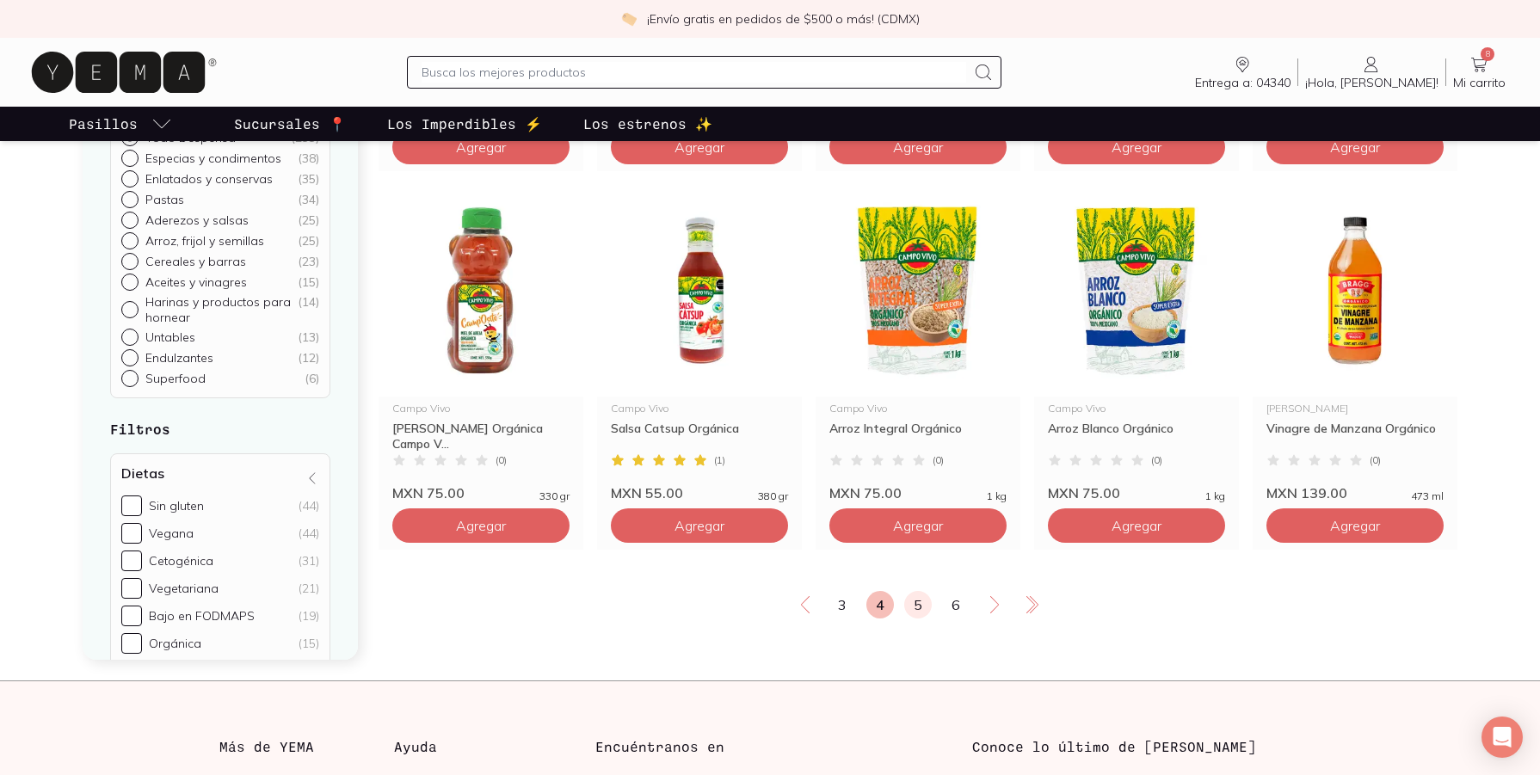
click at [922, 619] on link "5" at bounding box center [918, 605] width 28 height 28
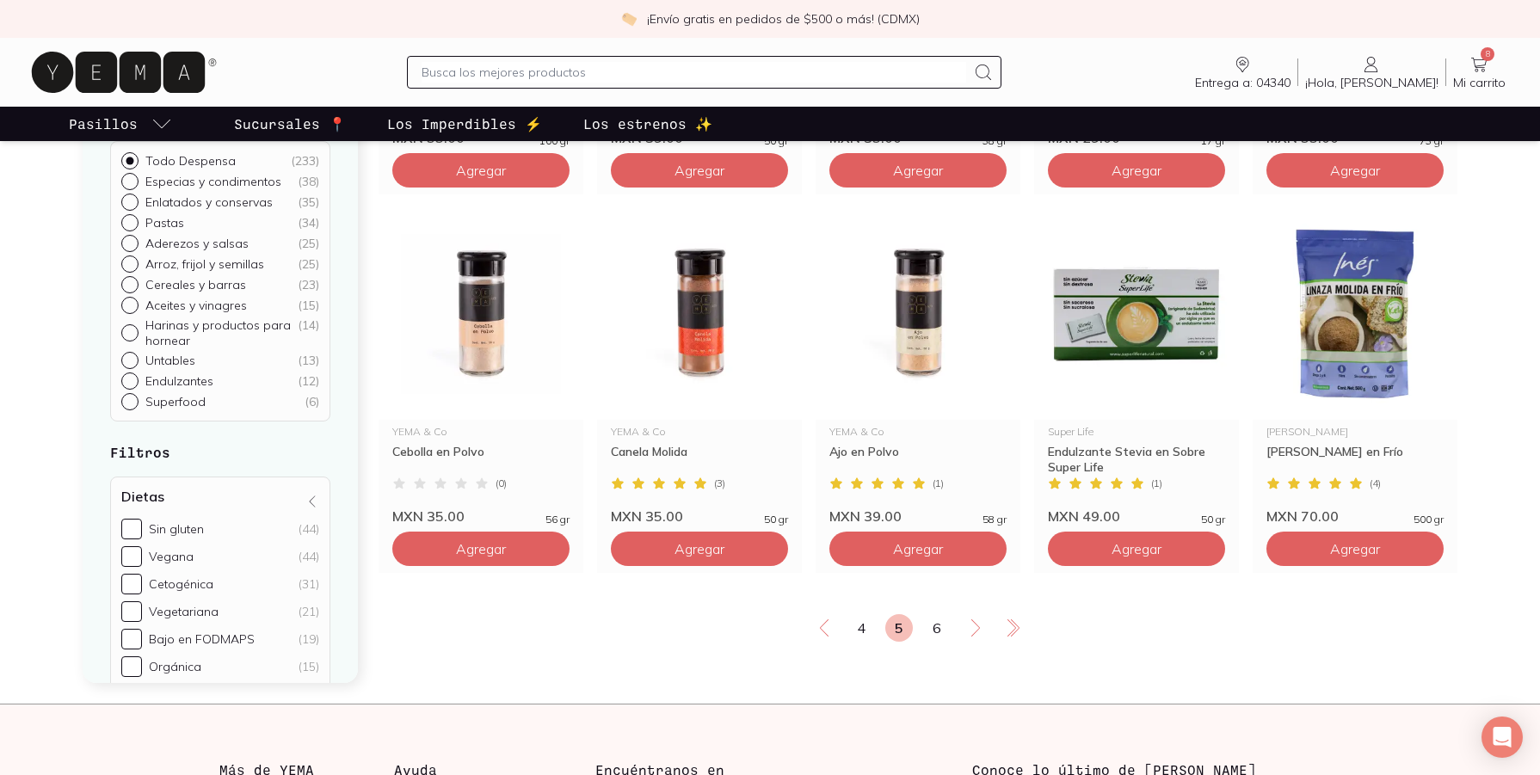
scroll to position [2840, 0]
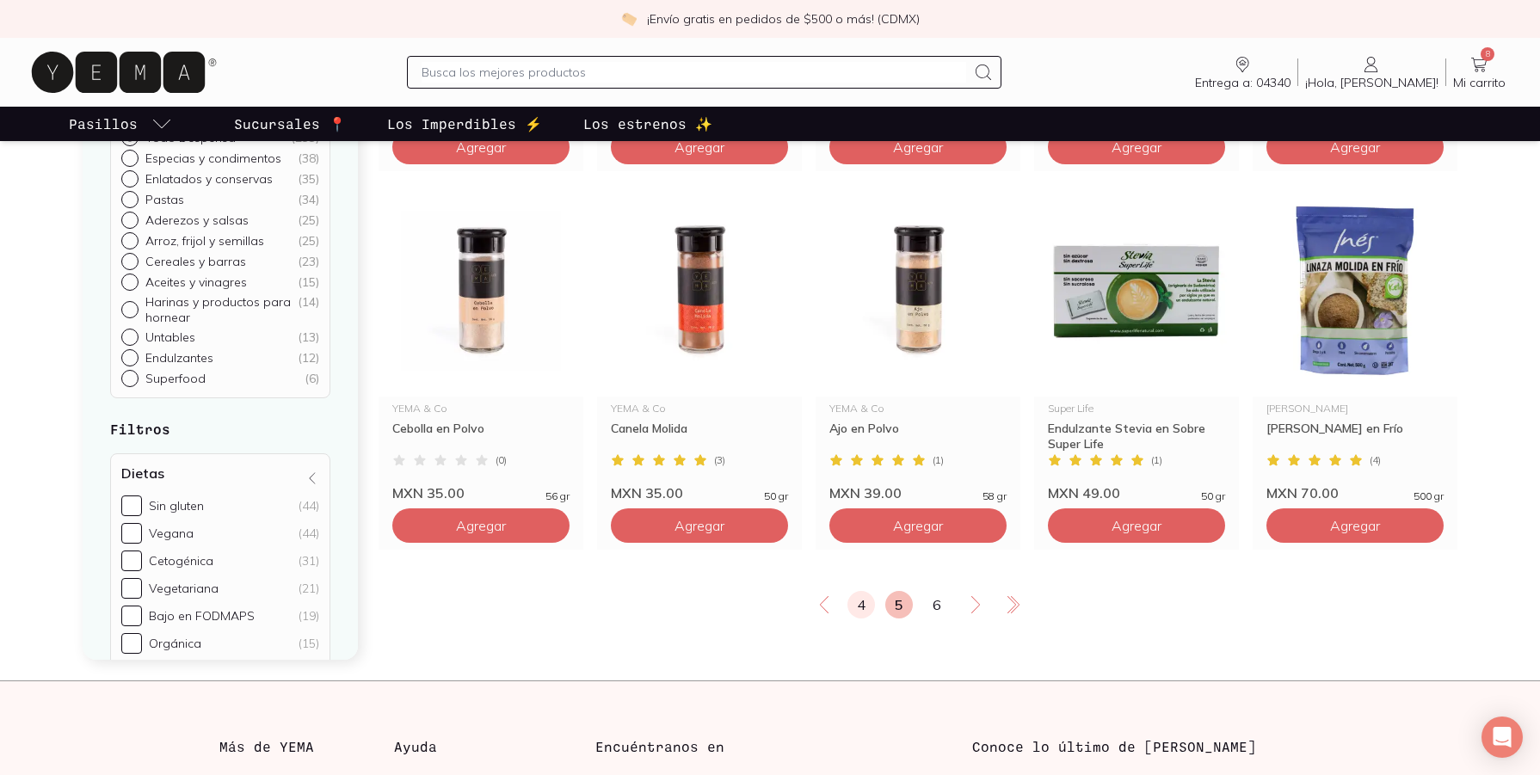
click at [864, 619] on link "4" at bounding box center [862, 605] width 28 height 28
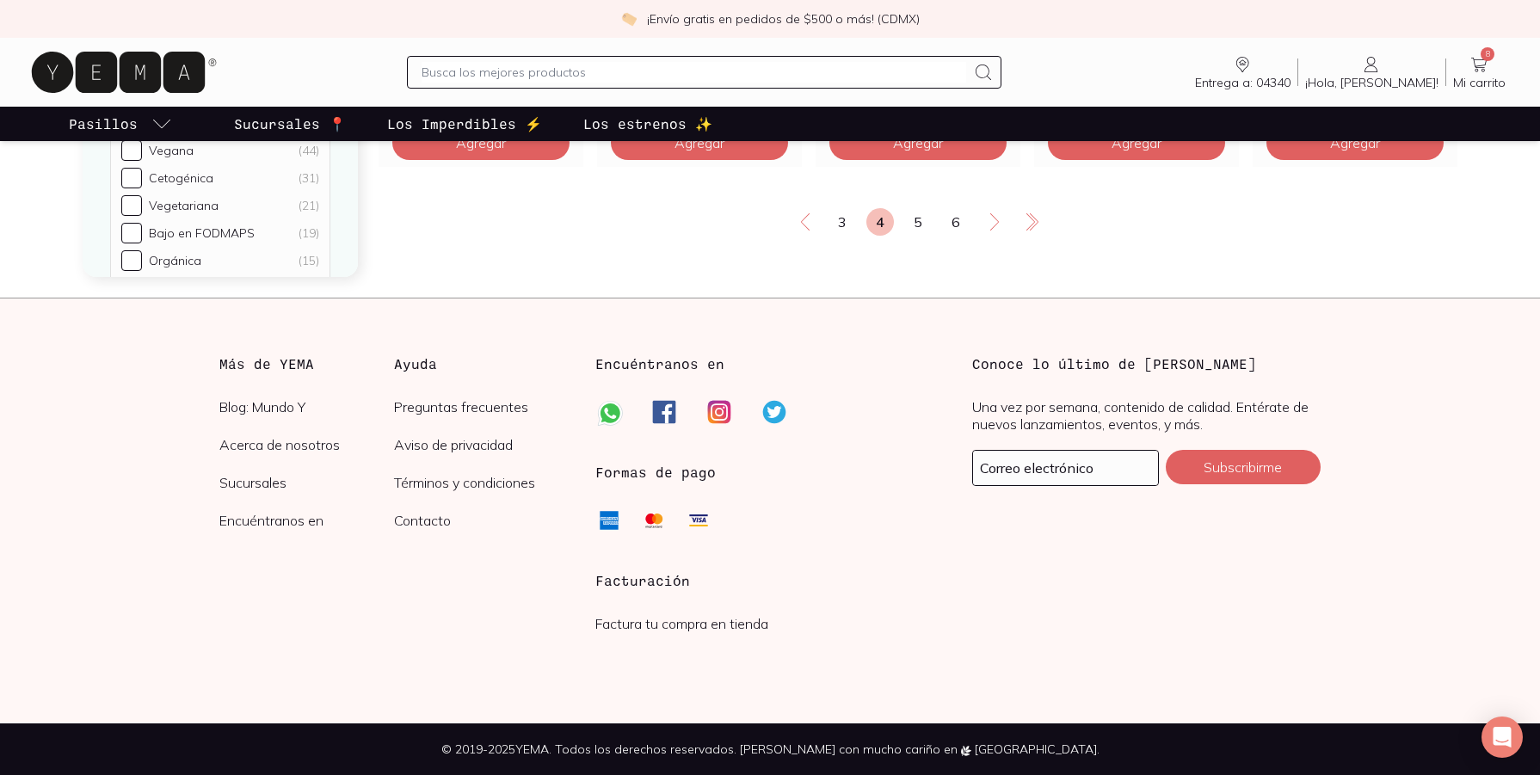
scroll to position [2817, 0]
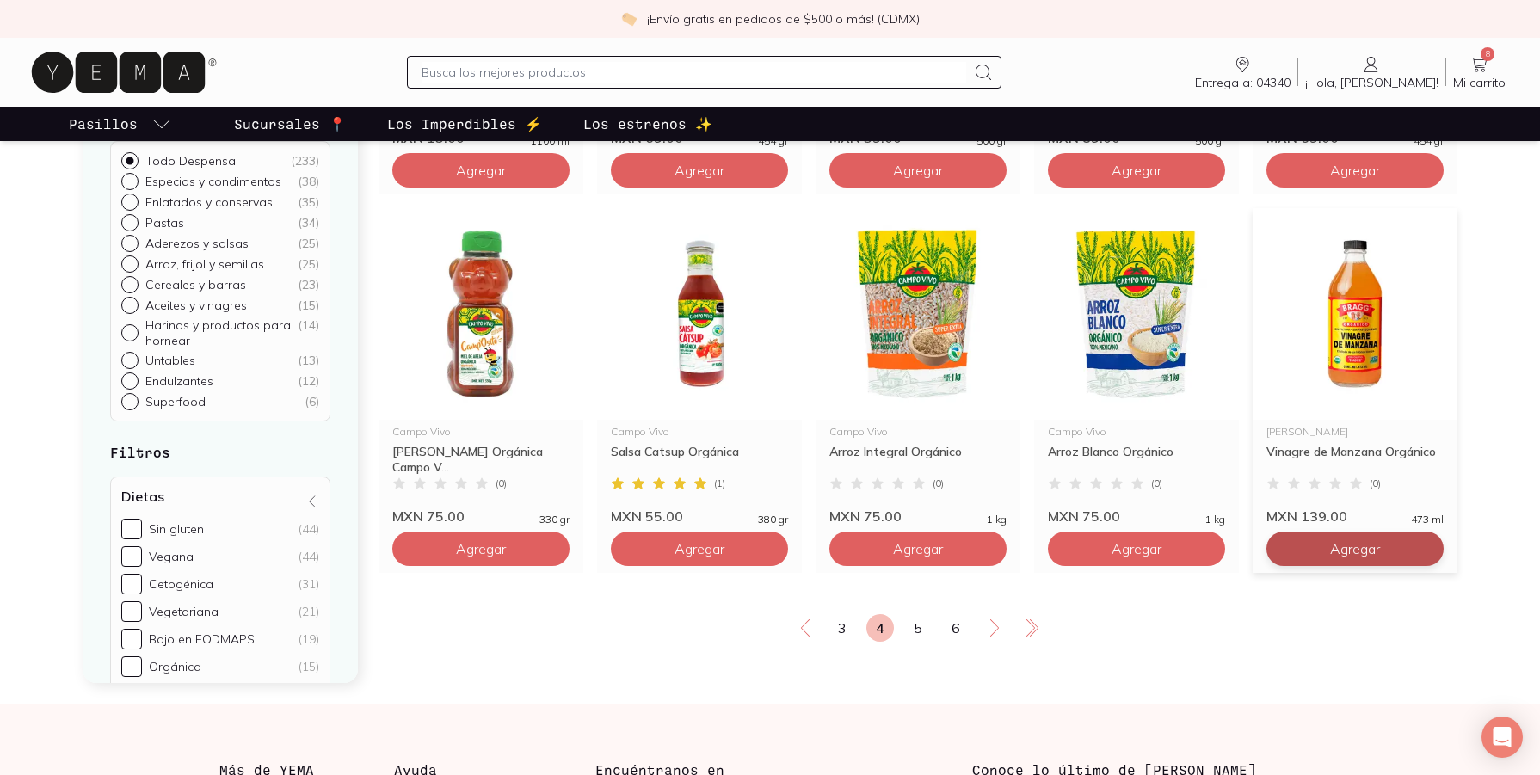
click at [953, 642] on link "6" at bounding box center [956, 628] width 28 height 28
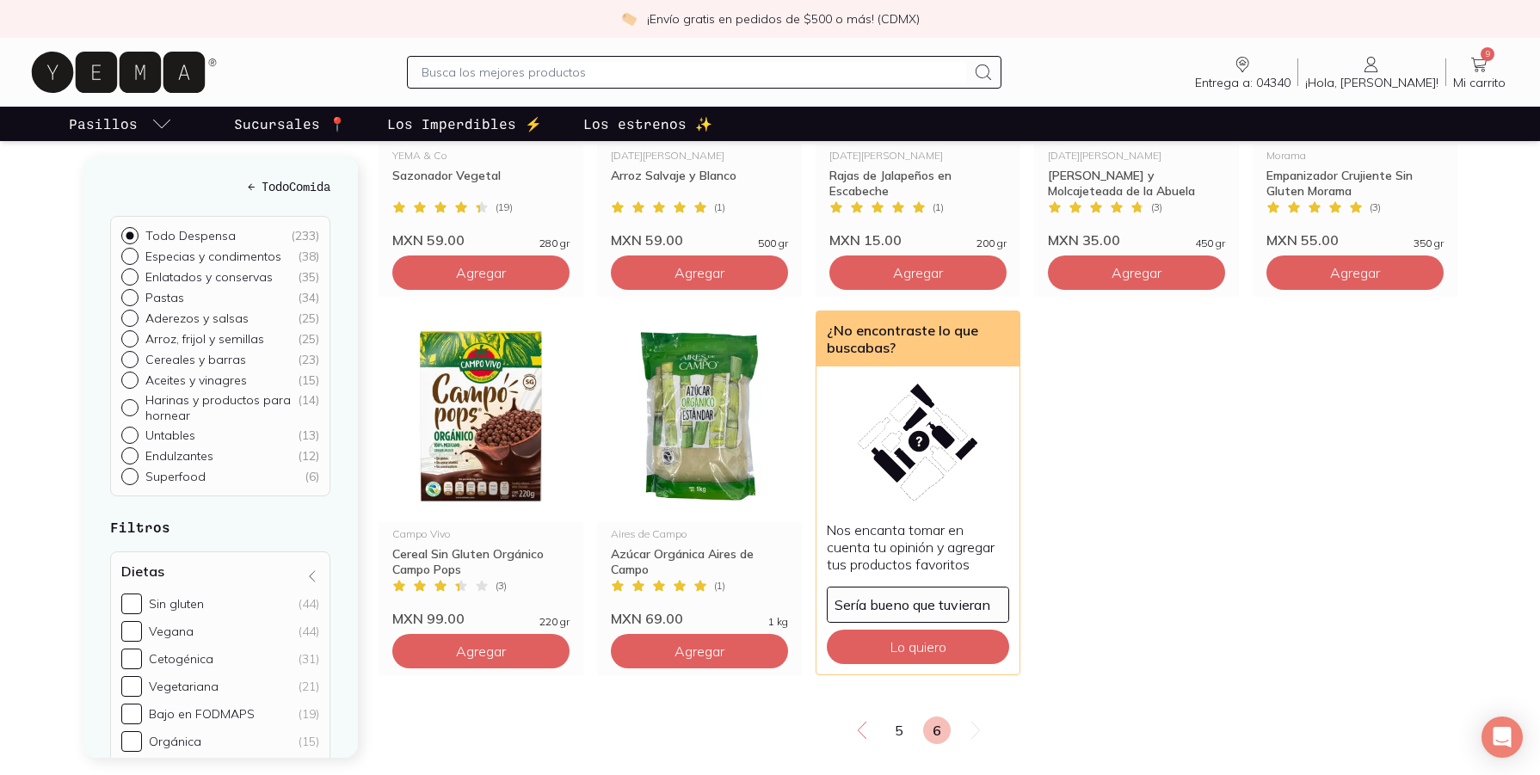
scroll to position [2410, 0]
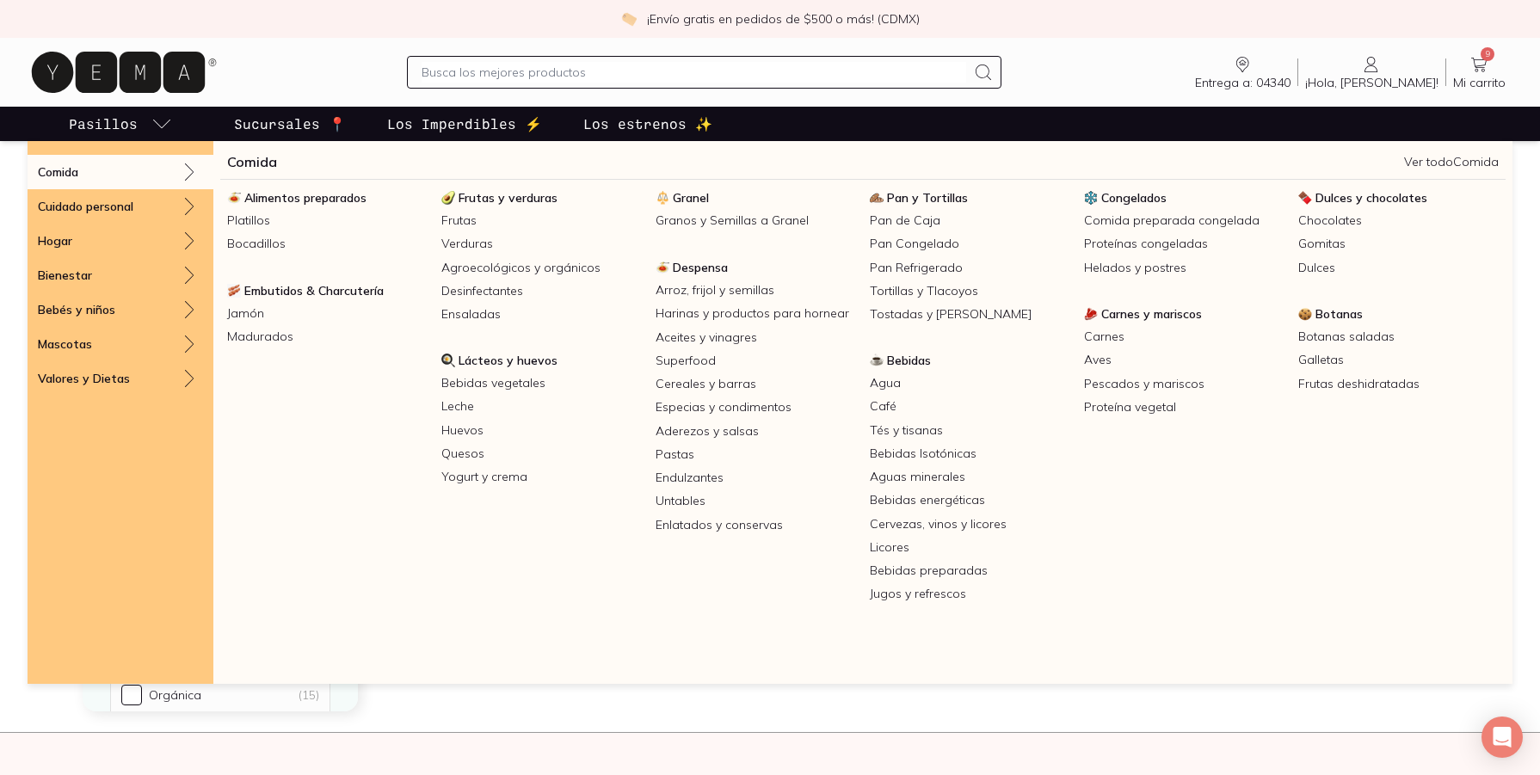
click at [93, 120] on p "Pasillos" at bounding box center [103, 124] width 69 height 21
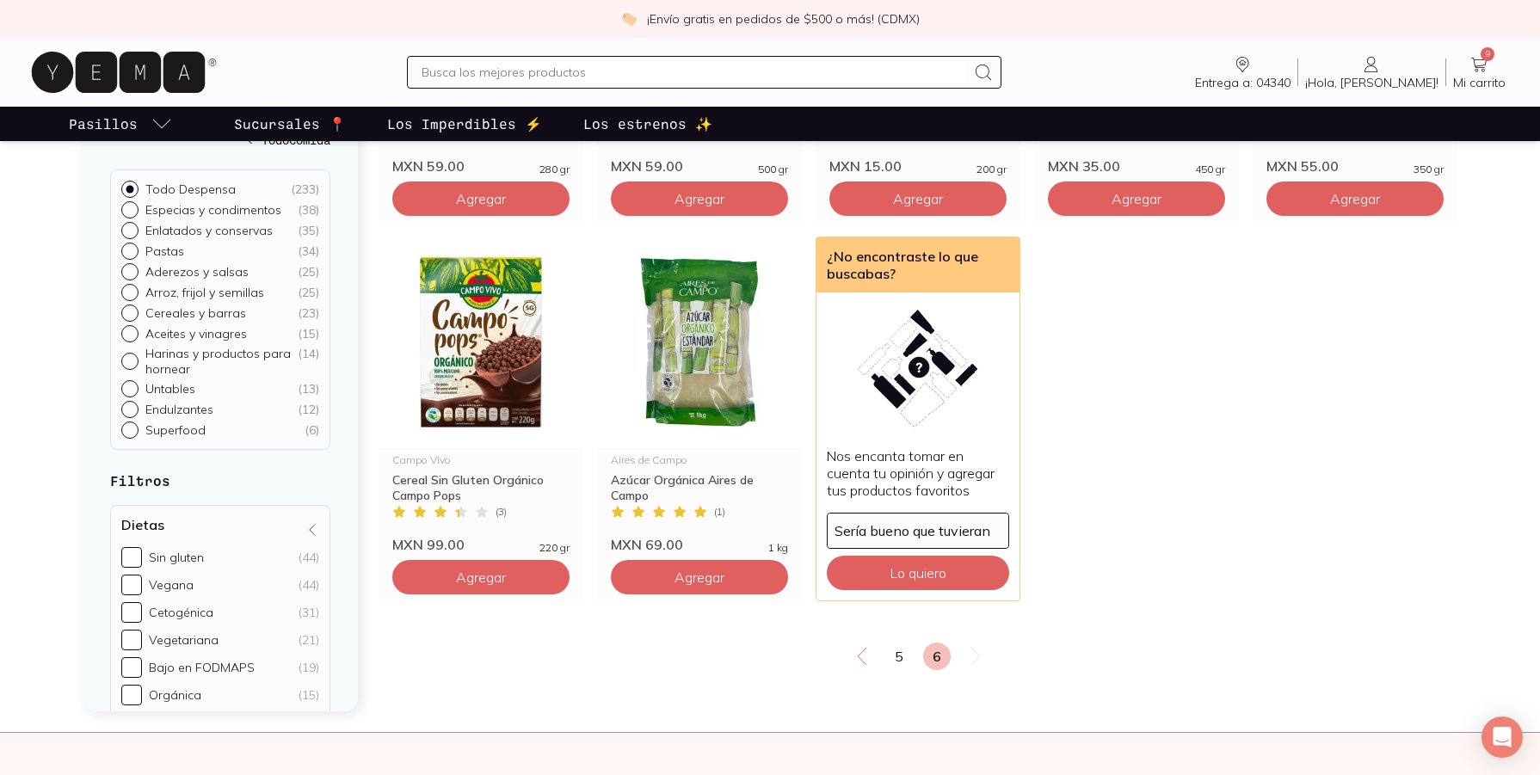
click at [117, 136] on link "Pasillos" at bounding box center [120, 124] width 110 height 34
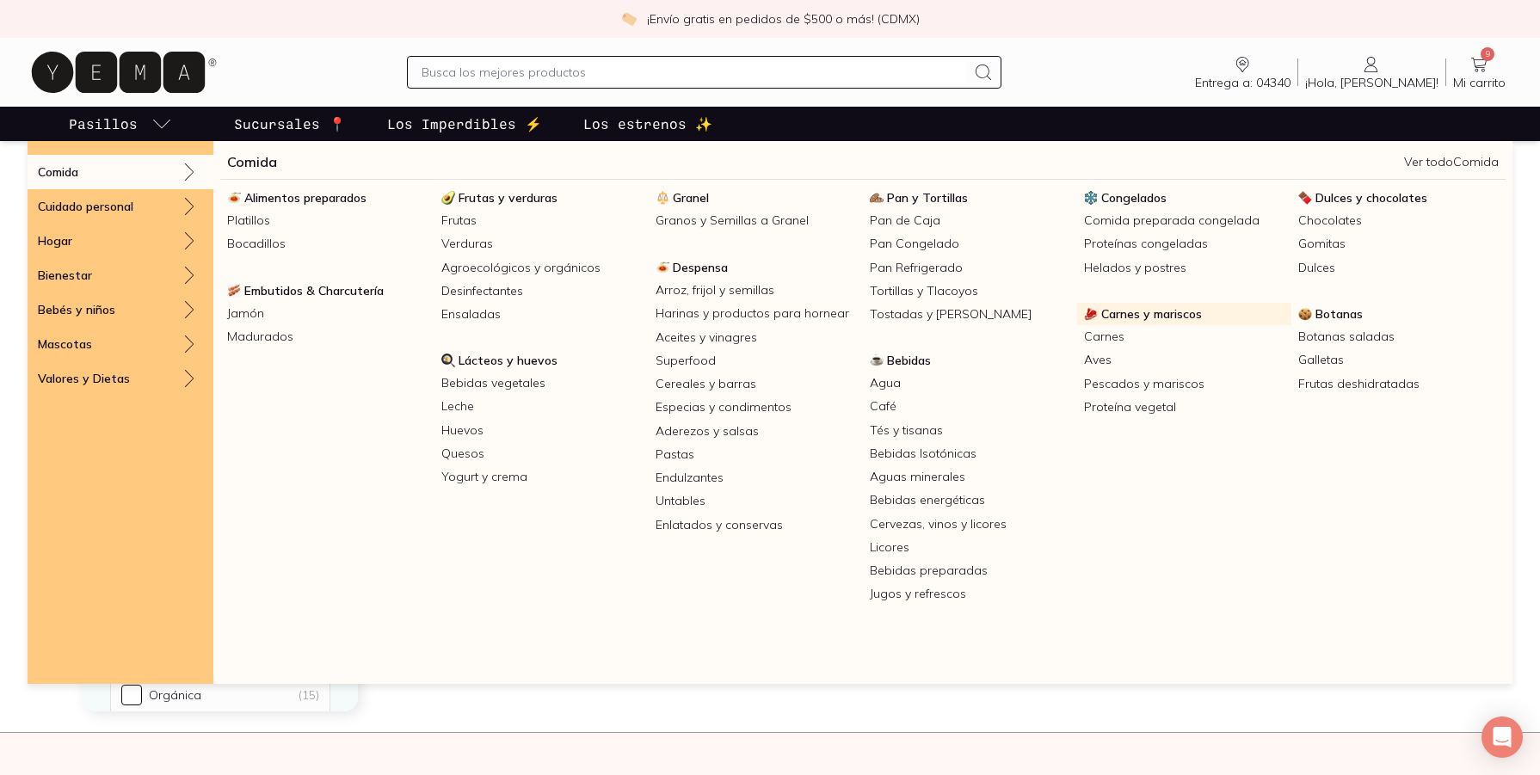
click at [1158, 312] on span "Carnes y mariscos" at bounding box center [1152, 313] width 101 height 15
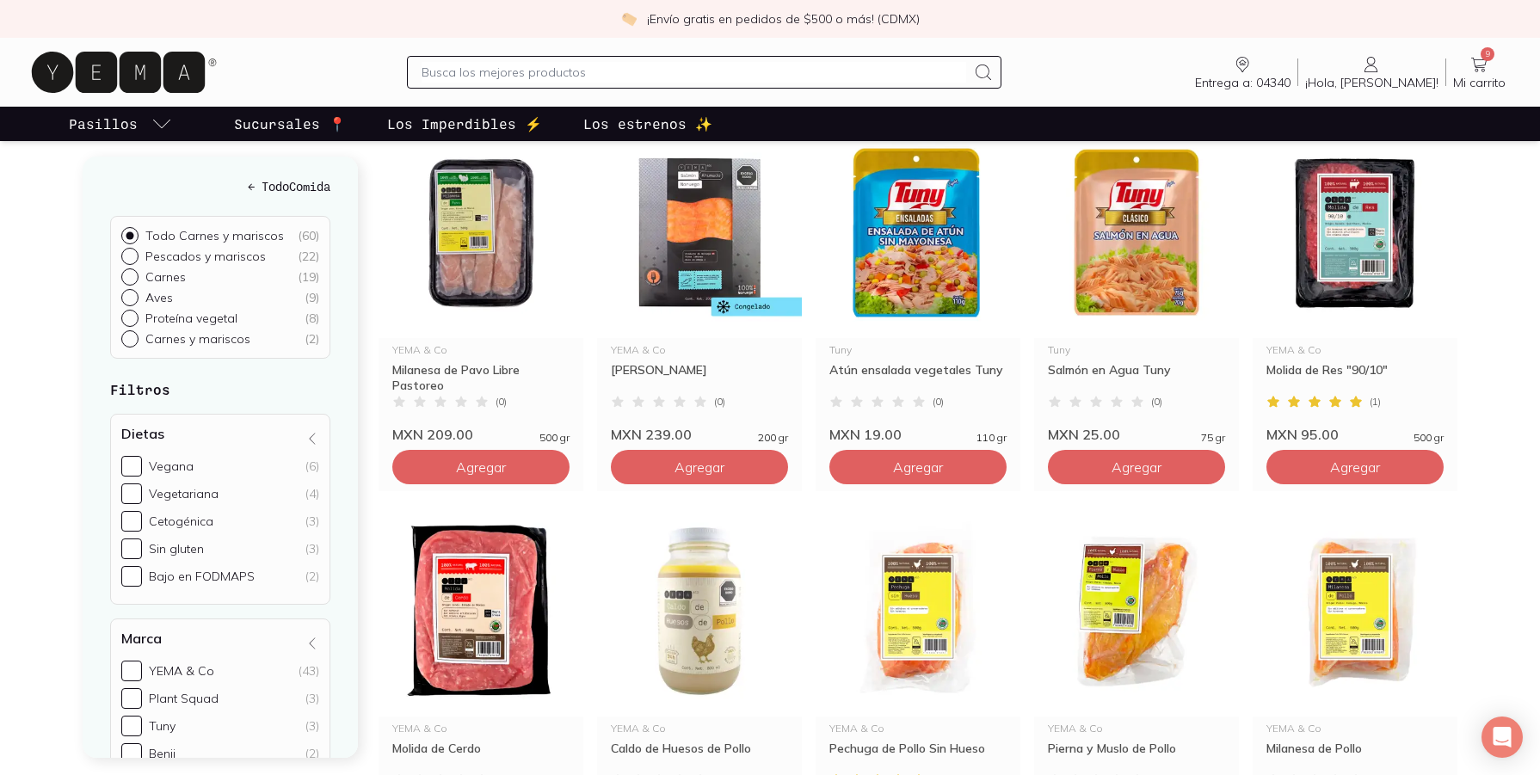
scroll to position [258, 0]
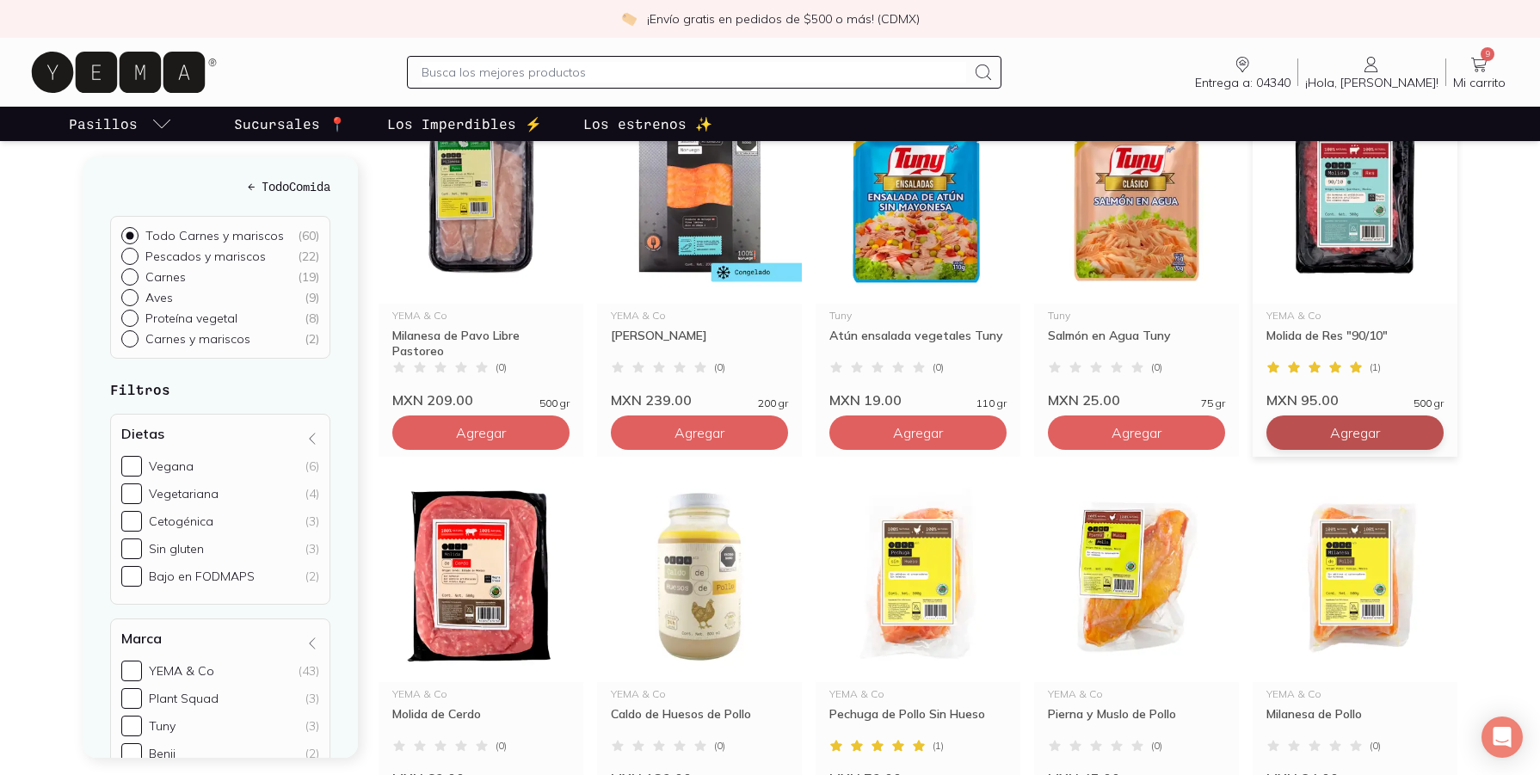
click at [506, 435] on span "Agregar" at bounding box center [481, 432] width 50 height 17
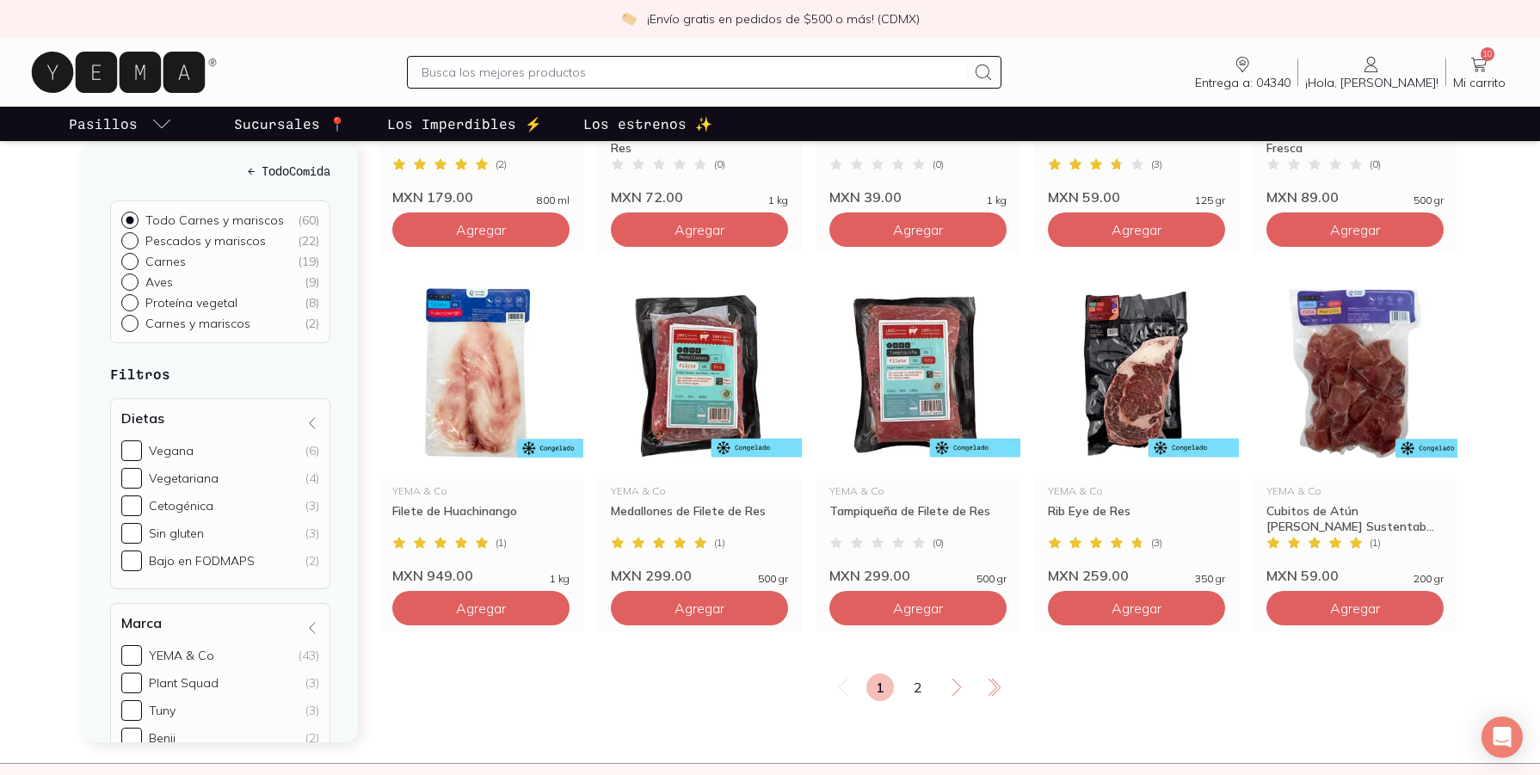
scroll to position [2754, 0]
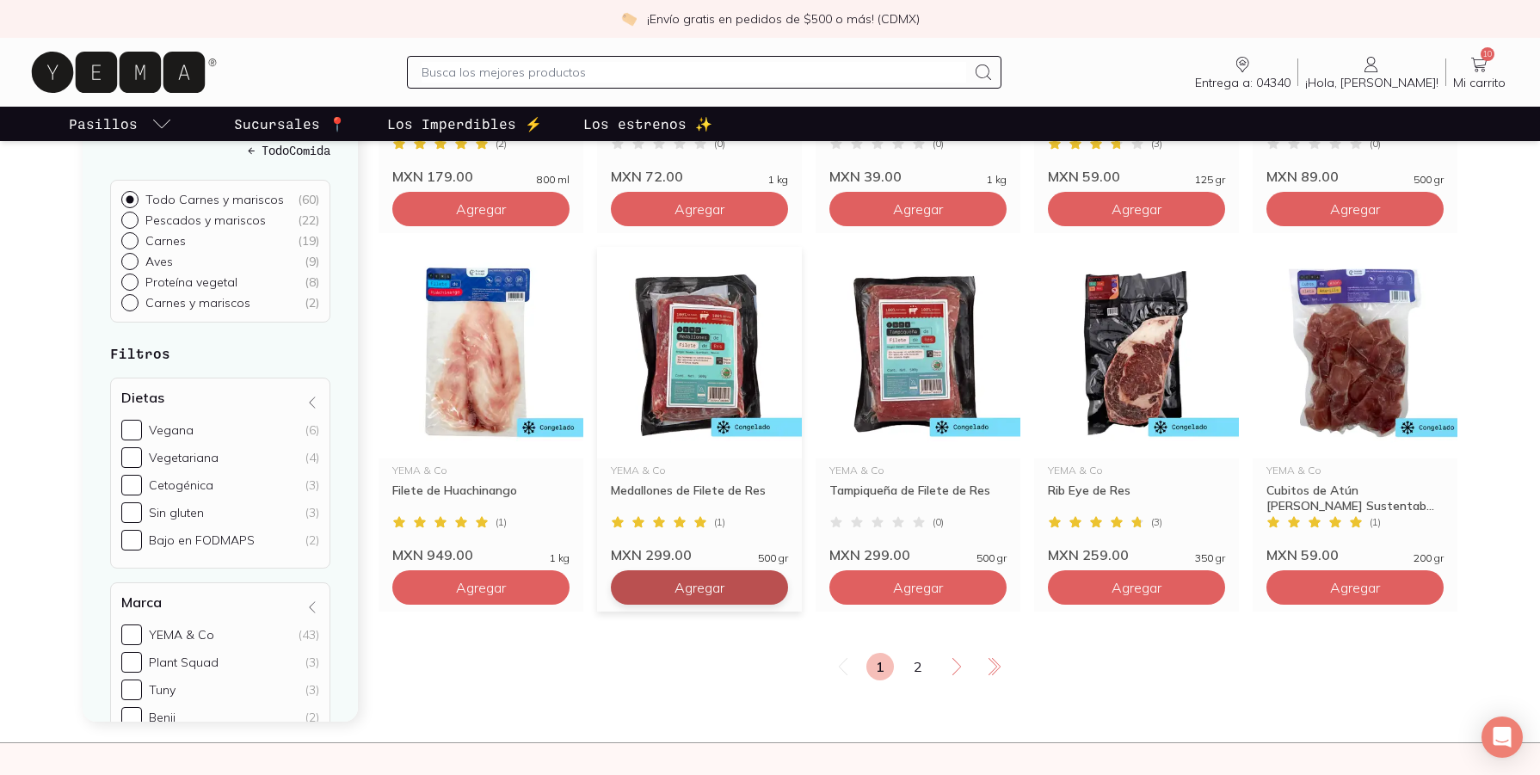
click at [911, 670] on link "2" at bounding box center [918, 667] width 28 height 28
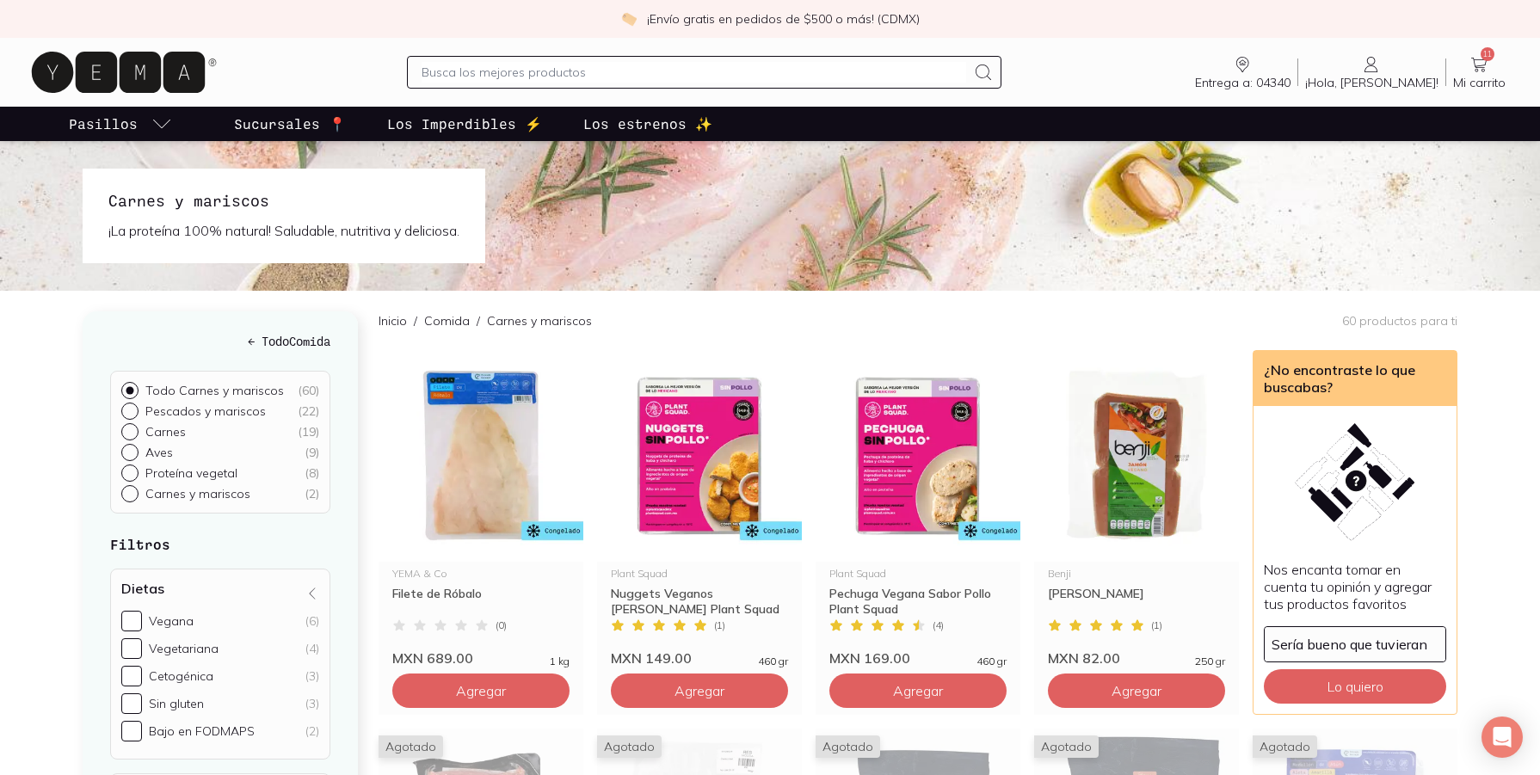
click at [1483, 58] on span "11" at bounding box center [1488, 54] width 14 height 14
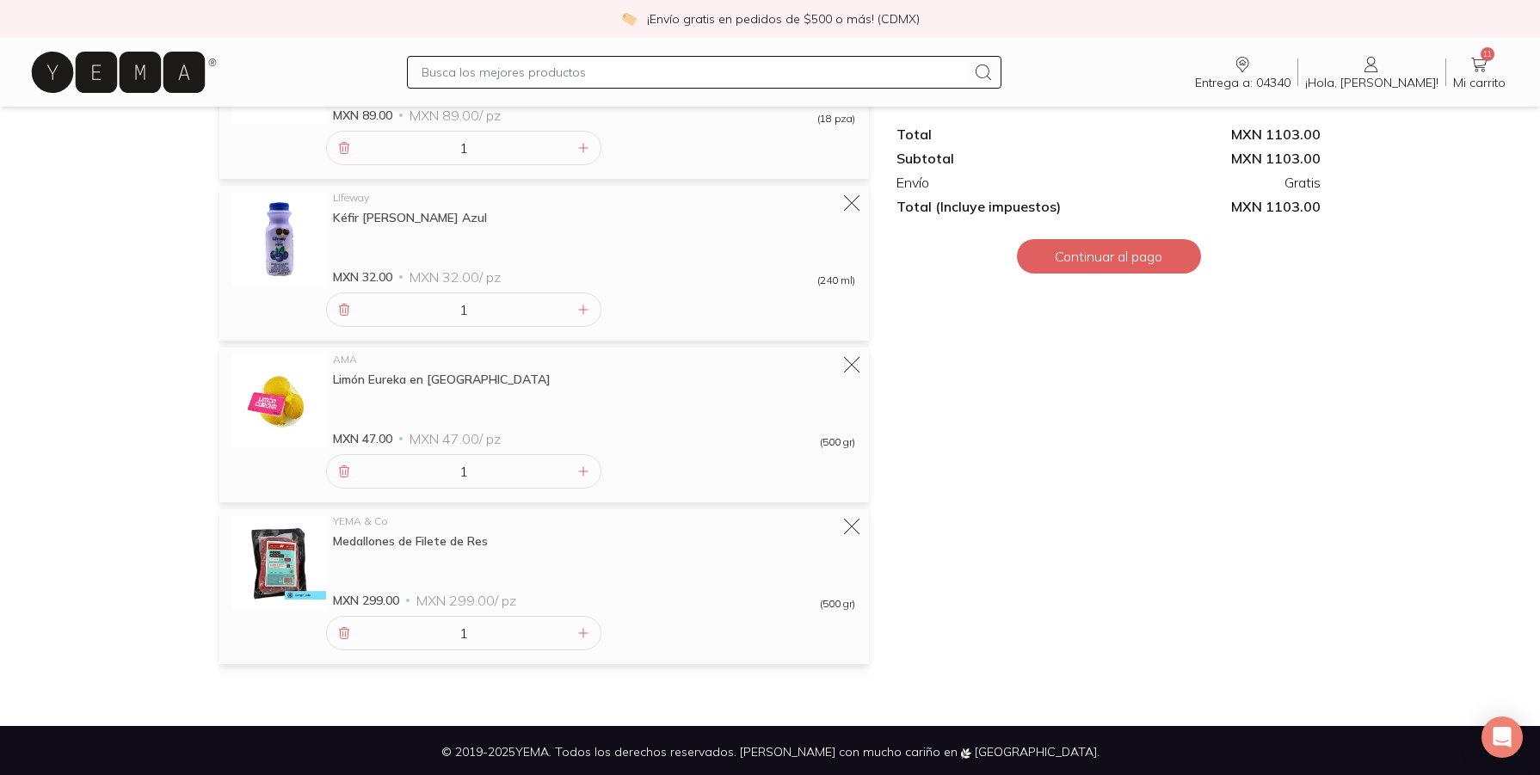
scroll to position [1419, 0]
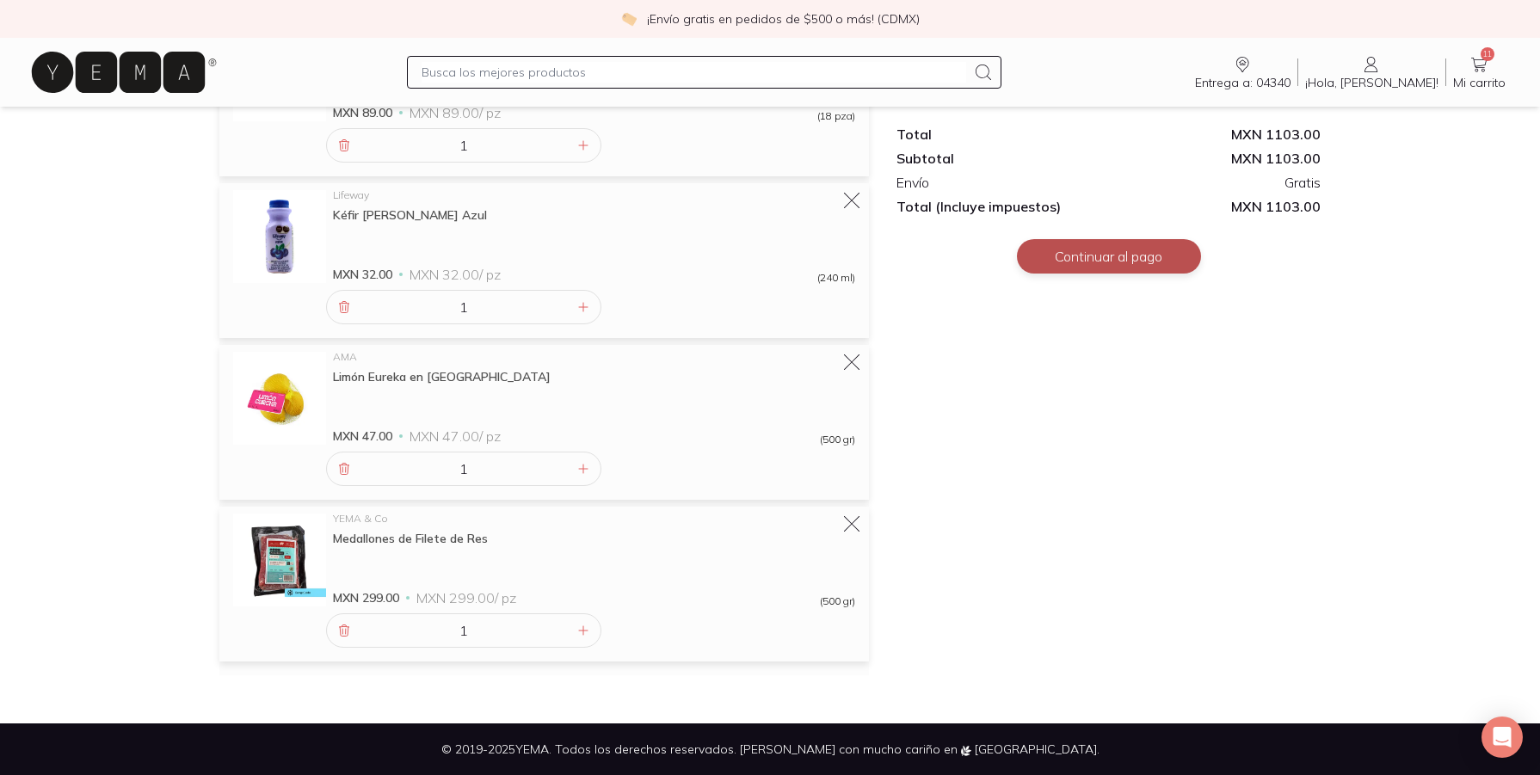
click at [1114, 256] on button "Continuar al pago" at bounding box center [1109, 256] width 184 height 34
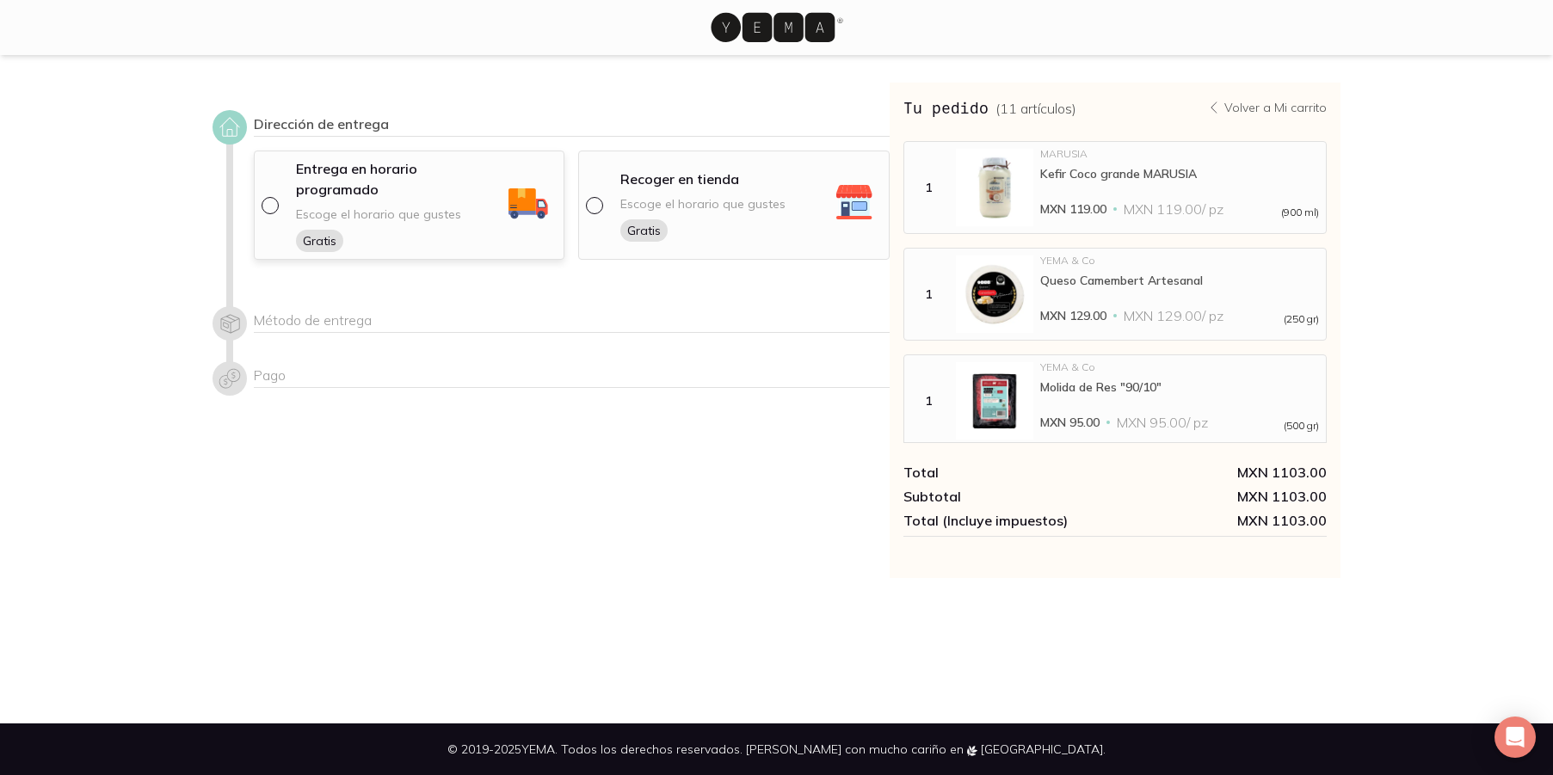
click at [271, 197] on input "radio" at bounding box center [269, 204] width 14 height 14
radio input "true"
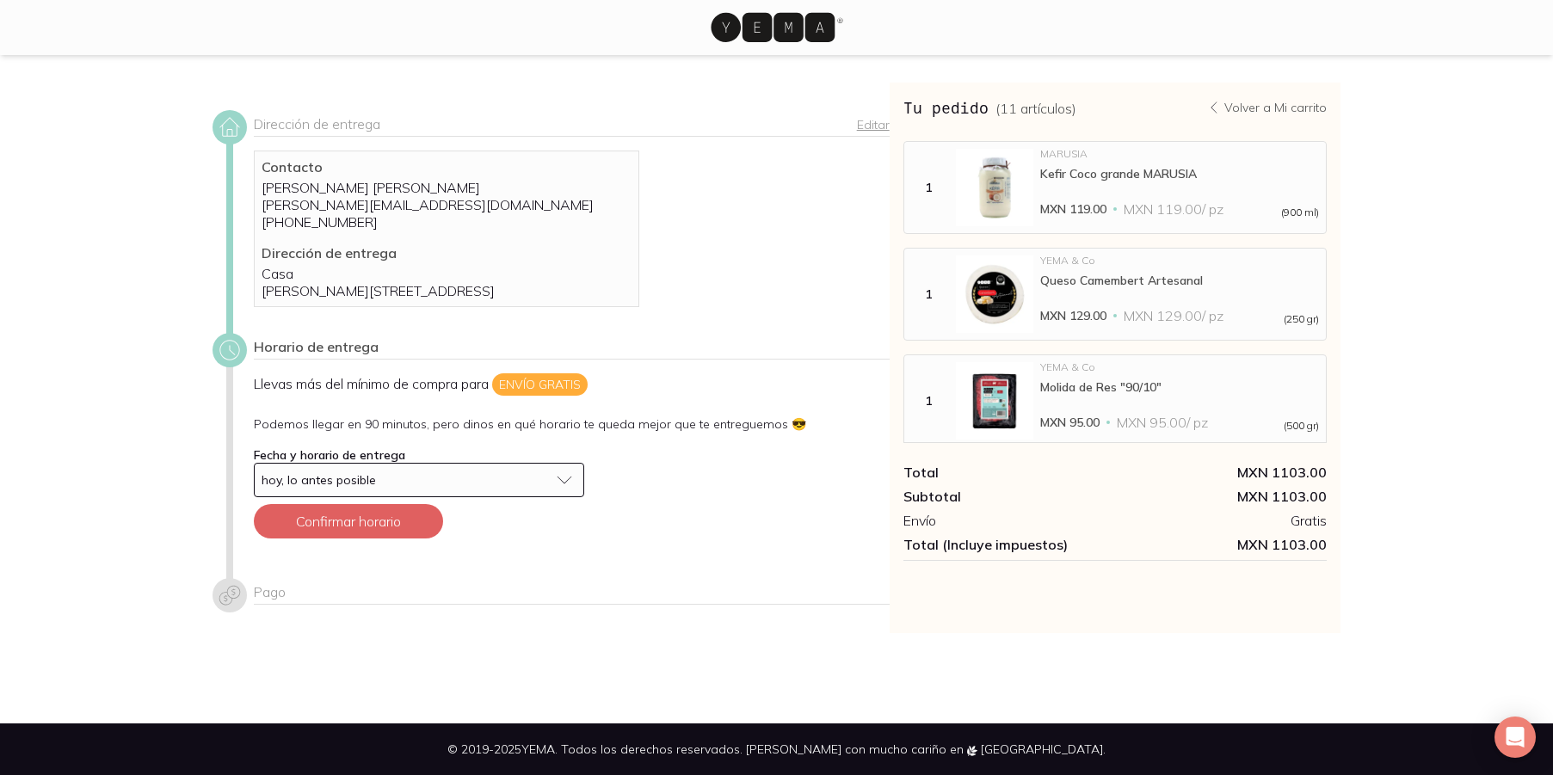
click at [564, 491] on button "hoy, lo antes posible" at bounding box center [419, 480] width 330 height 34
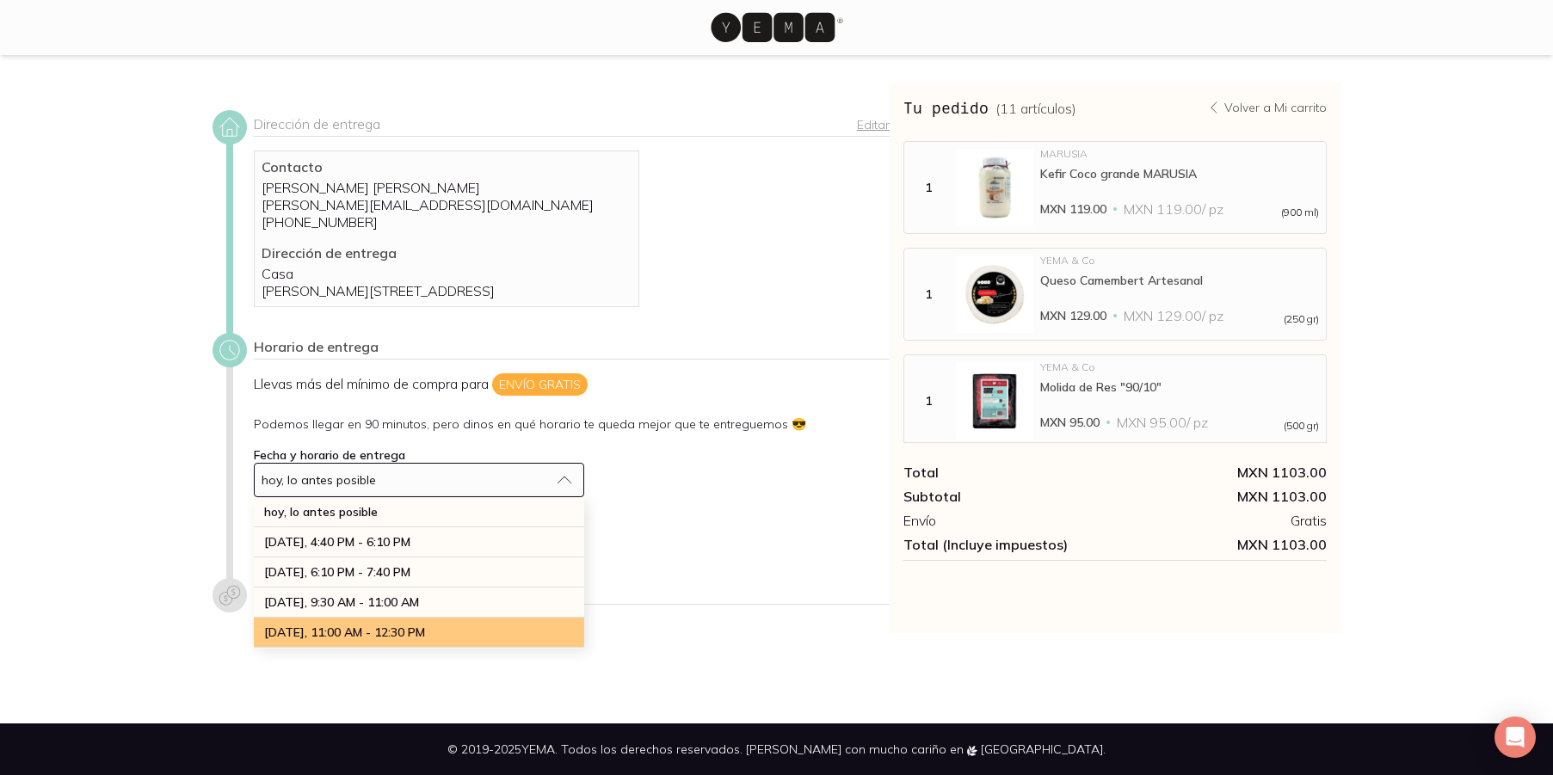
click at [467, 646] on div "[DATE], 11:00 AM - 12:30 PM" at bounding box center [419, 633] width 330 height 30
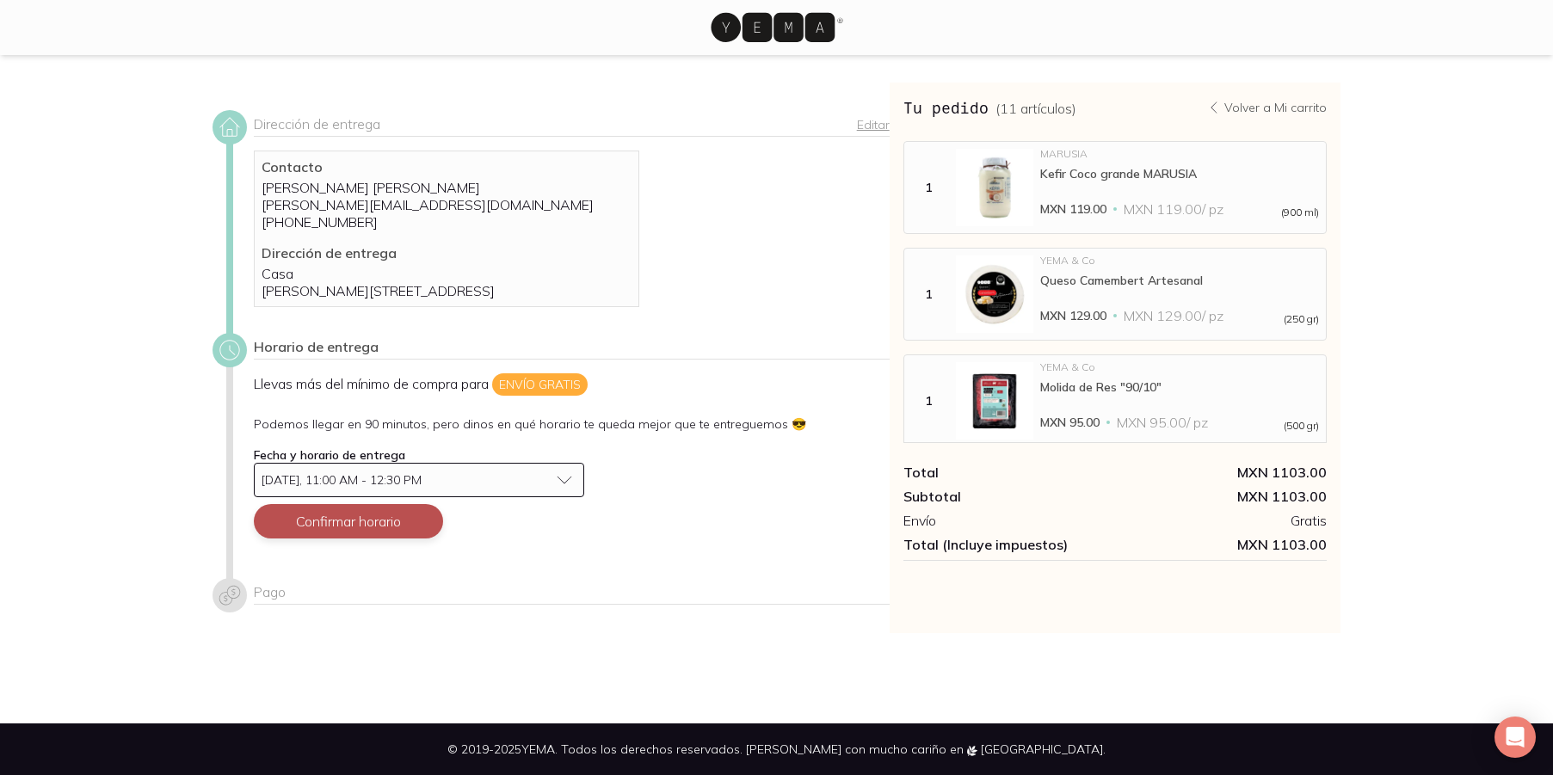
click at [378, 537] on button "Confirmar horario" at bounding box center [348, 521] width 189 height 34
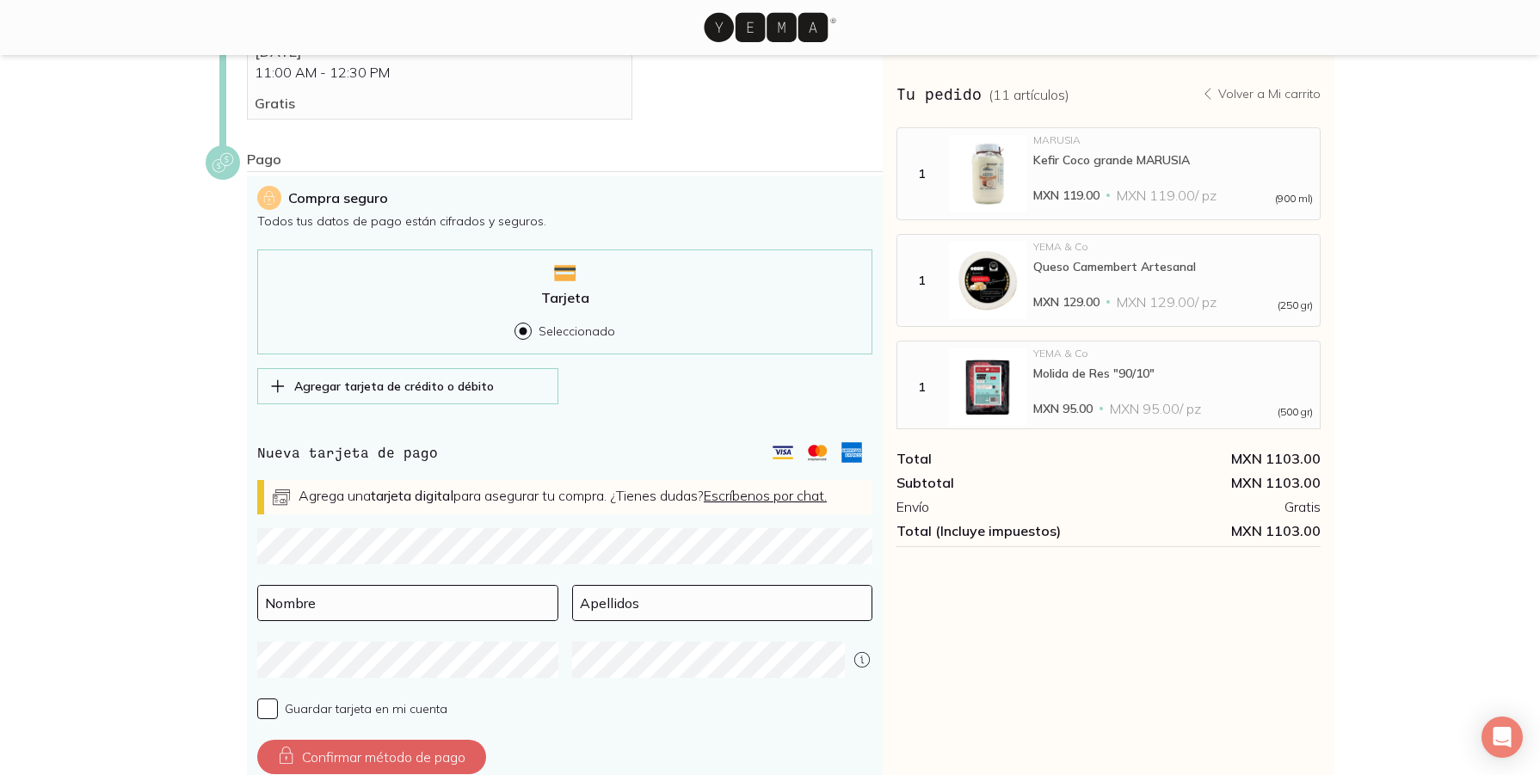
scroll to position [470, 0]
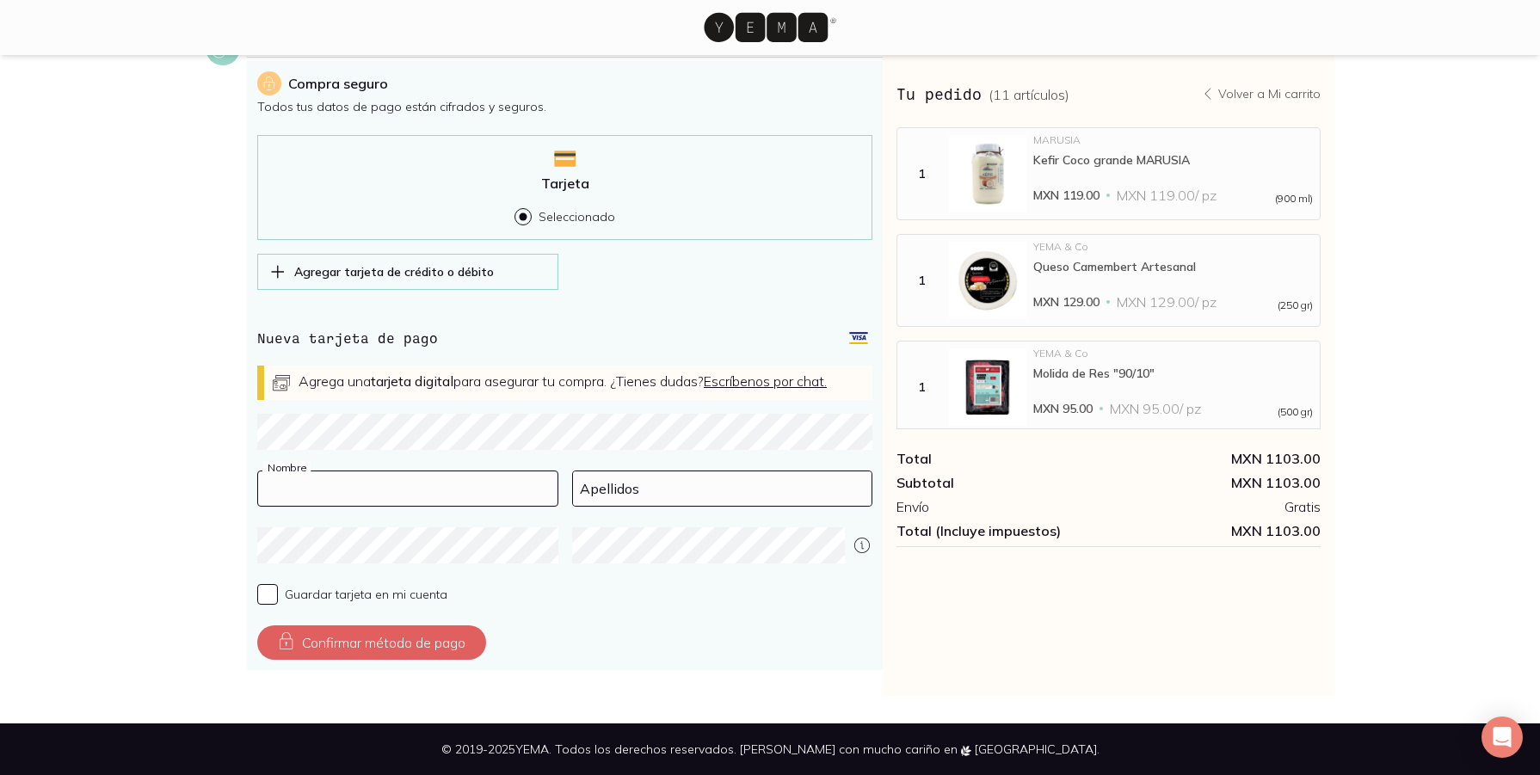
click at [325, 488] on input at bounding box center [407, 489] width 299 height 34
type input "[PERSON_NAME]"
click at [669, 491] on input at bounding box center [722, 489] width 299 height 34
type input "[PERSON_NAME]"
click at [395, 640] on button "Confirmar método de pago" at bounding box center [371, 643] width 229 height 34
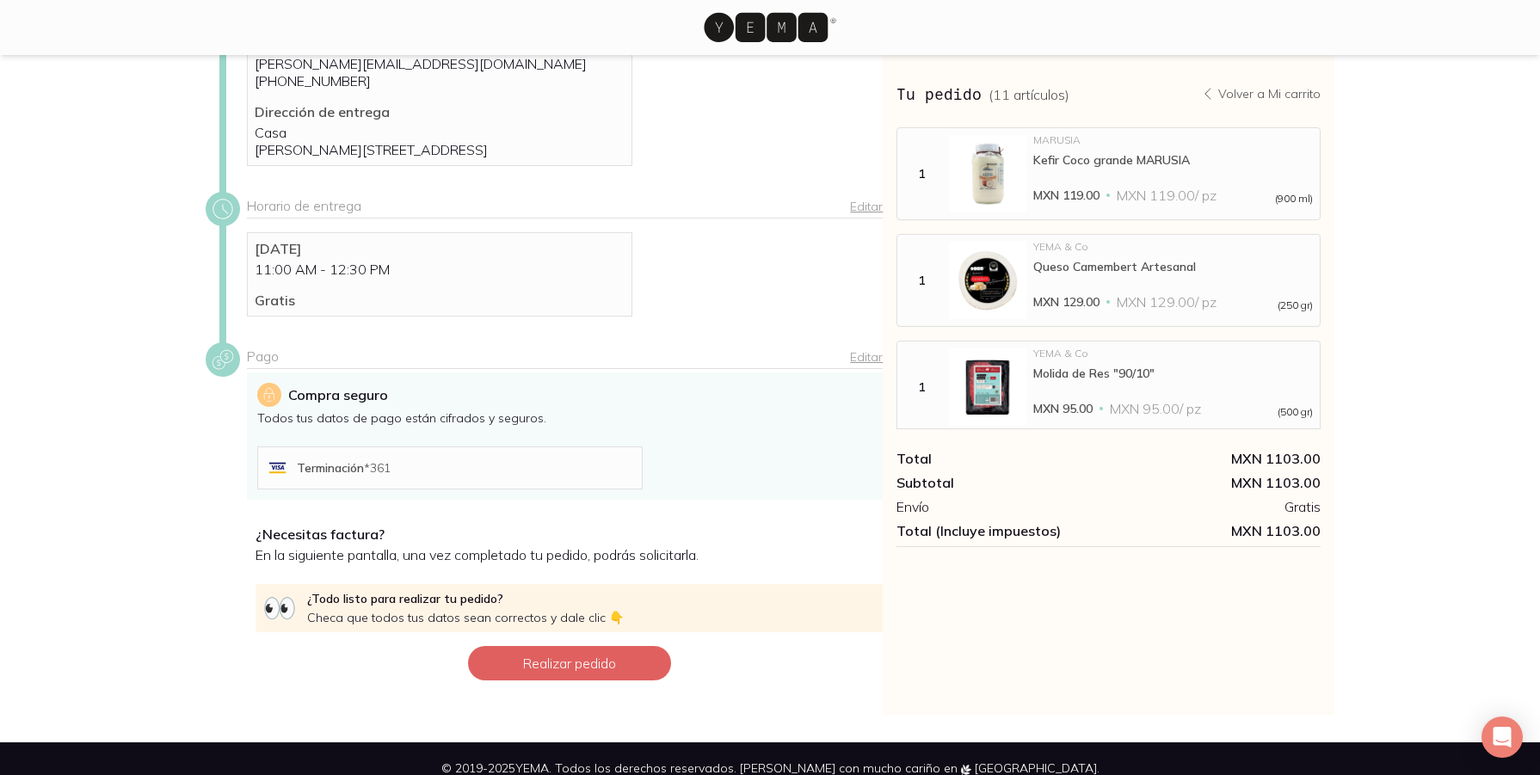
scroll to position [177, 0]
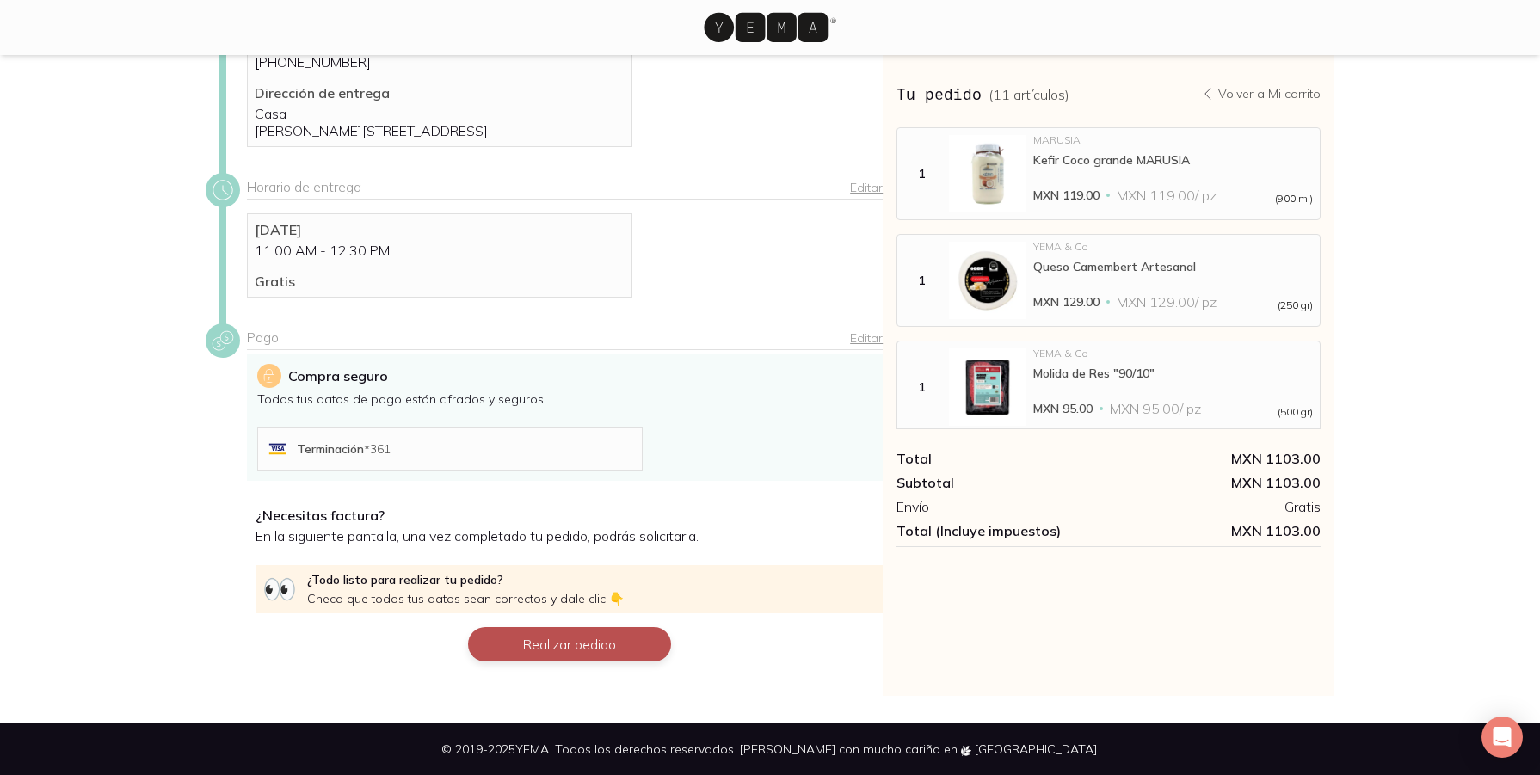
click at [570, 644] on button "Realizar pedido" at bounding box center [569, 644] width 203 height 34
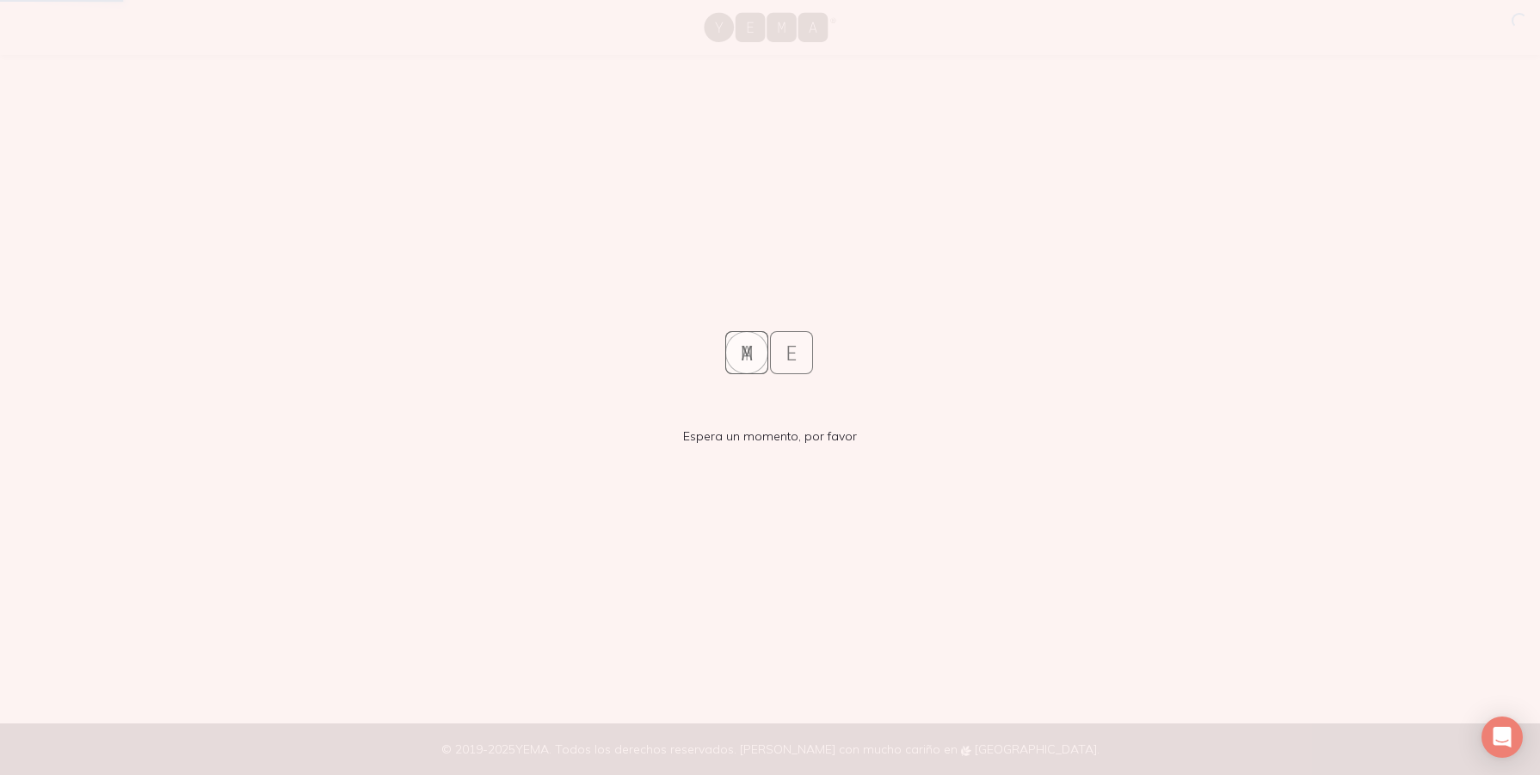
scroll to position [0, 0]
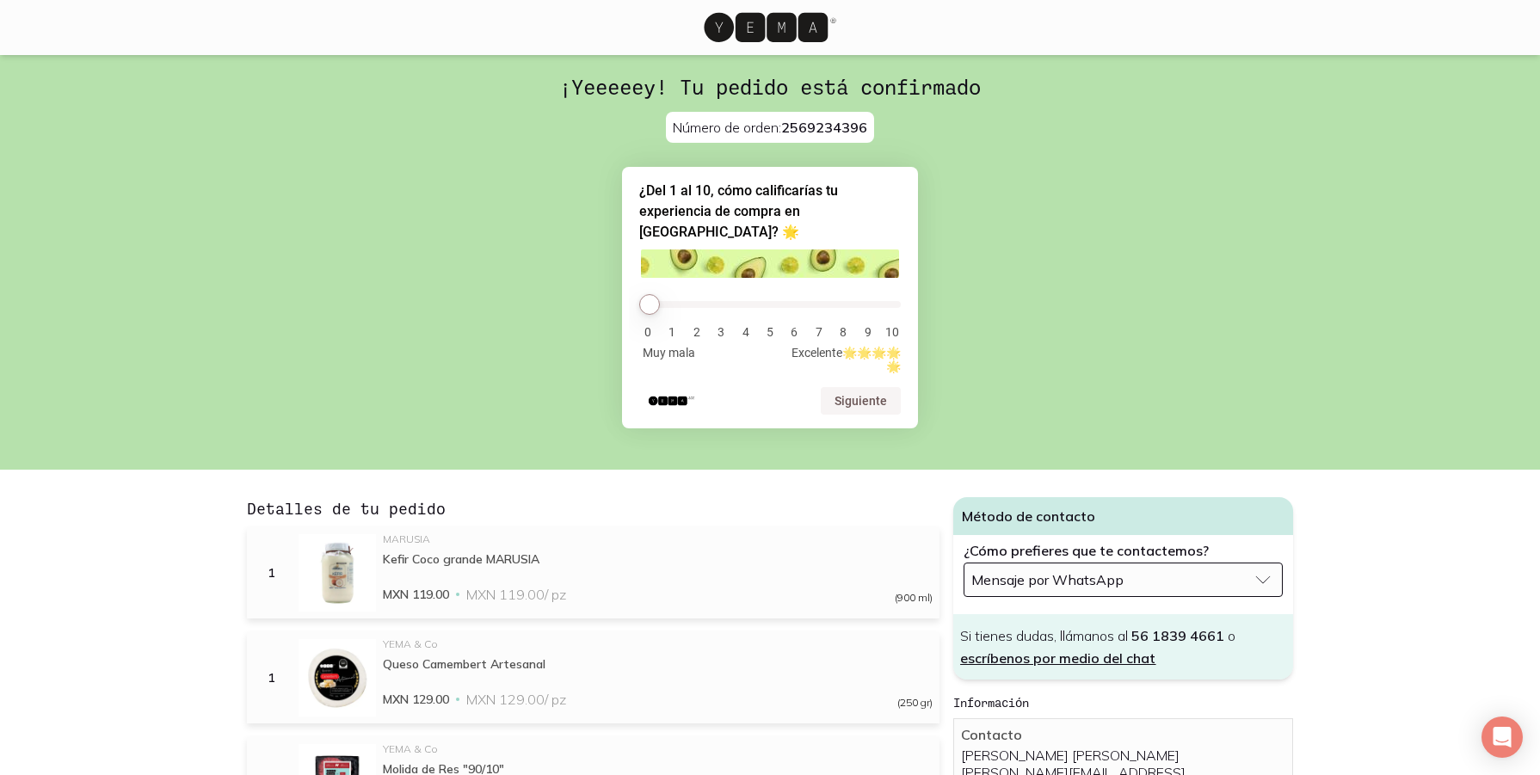
click at [841, 325] on li "8" at bounding box center [843, 332] width 17 height 14
drag, startPoint x: 641, startPoint y: 281, endPoint x: 842, endPoint y: 287, distance: 200.6
type input "8"
click at [842, 301] on input "range" at bounding box center [770, 304] width 262 height 7
click at [871, 387] on button "Siguiente" at bounding box center [861, 401] width 80 height 28
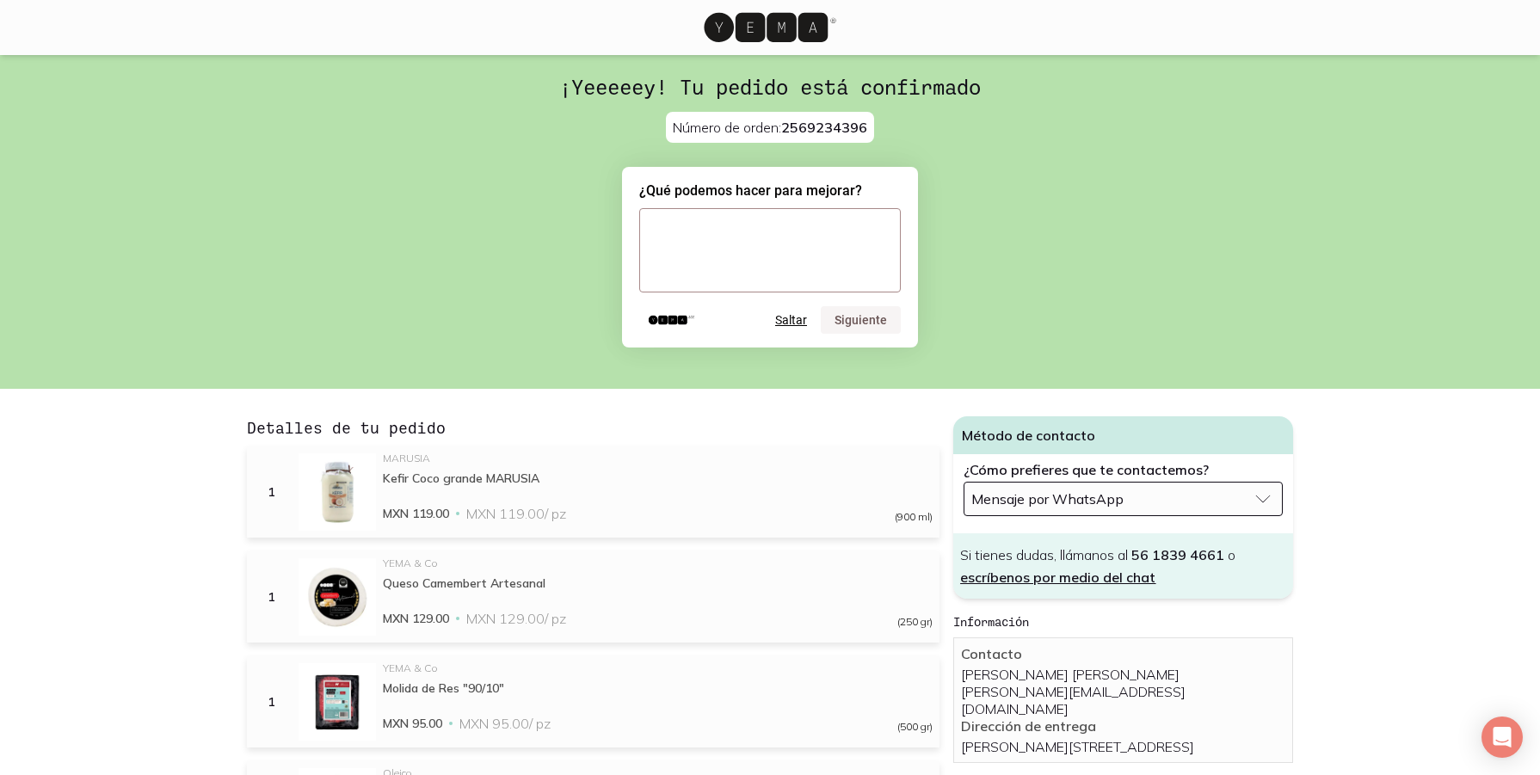
click at [792, 324] on button "Saltar" at bounding box center [791, 320] width 32 height 14
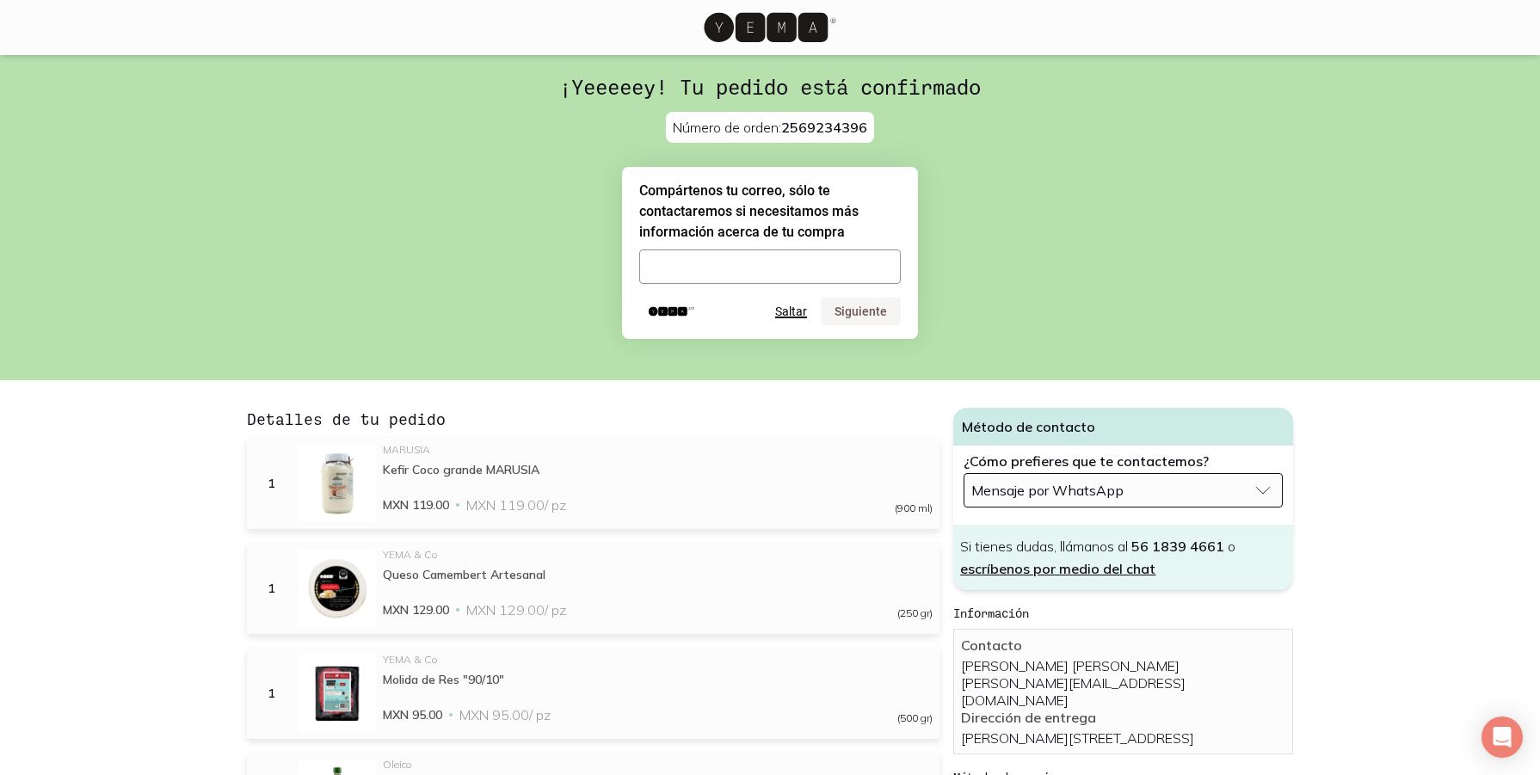
click at [789, 316] on button "Saltar" at bounding box center [791, 312] width 32 height 14
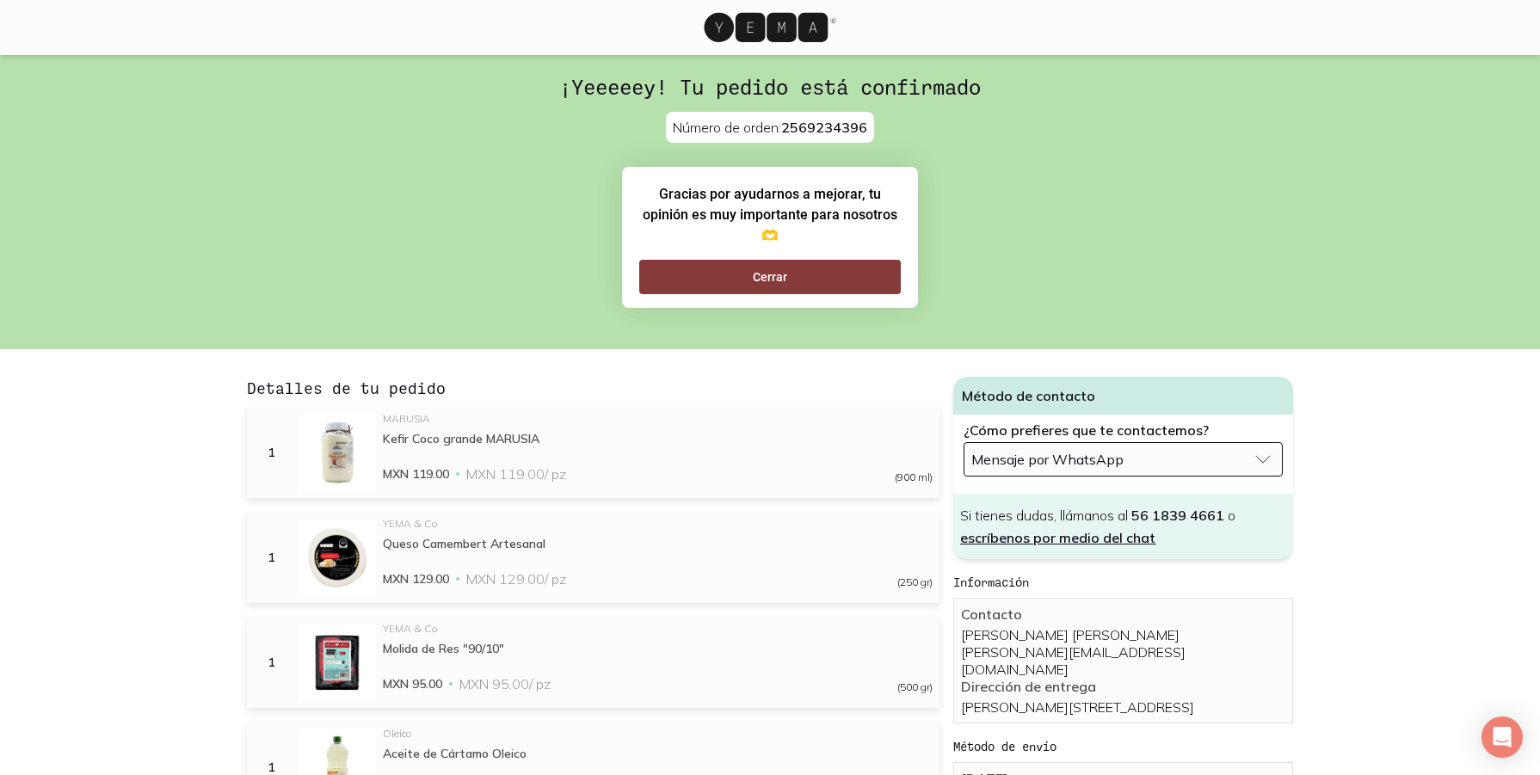
click at [783, 274] on button "Cerrar" at bounding box center [770, 277] width 262 height 34
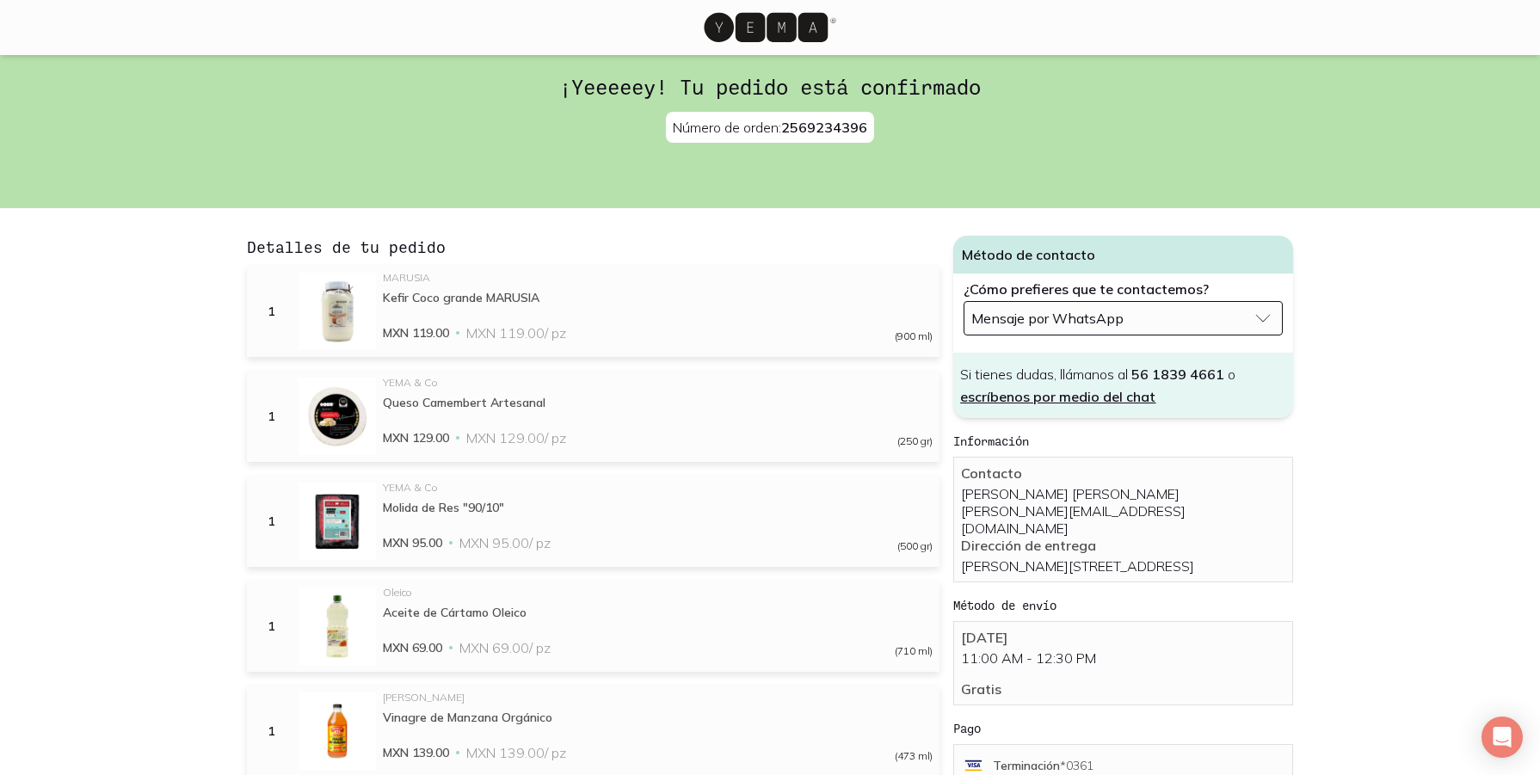
click at [802, 28] on icon at bounding box center [766, 27] width 124 height 29
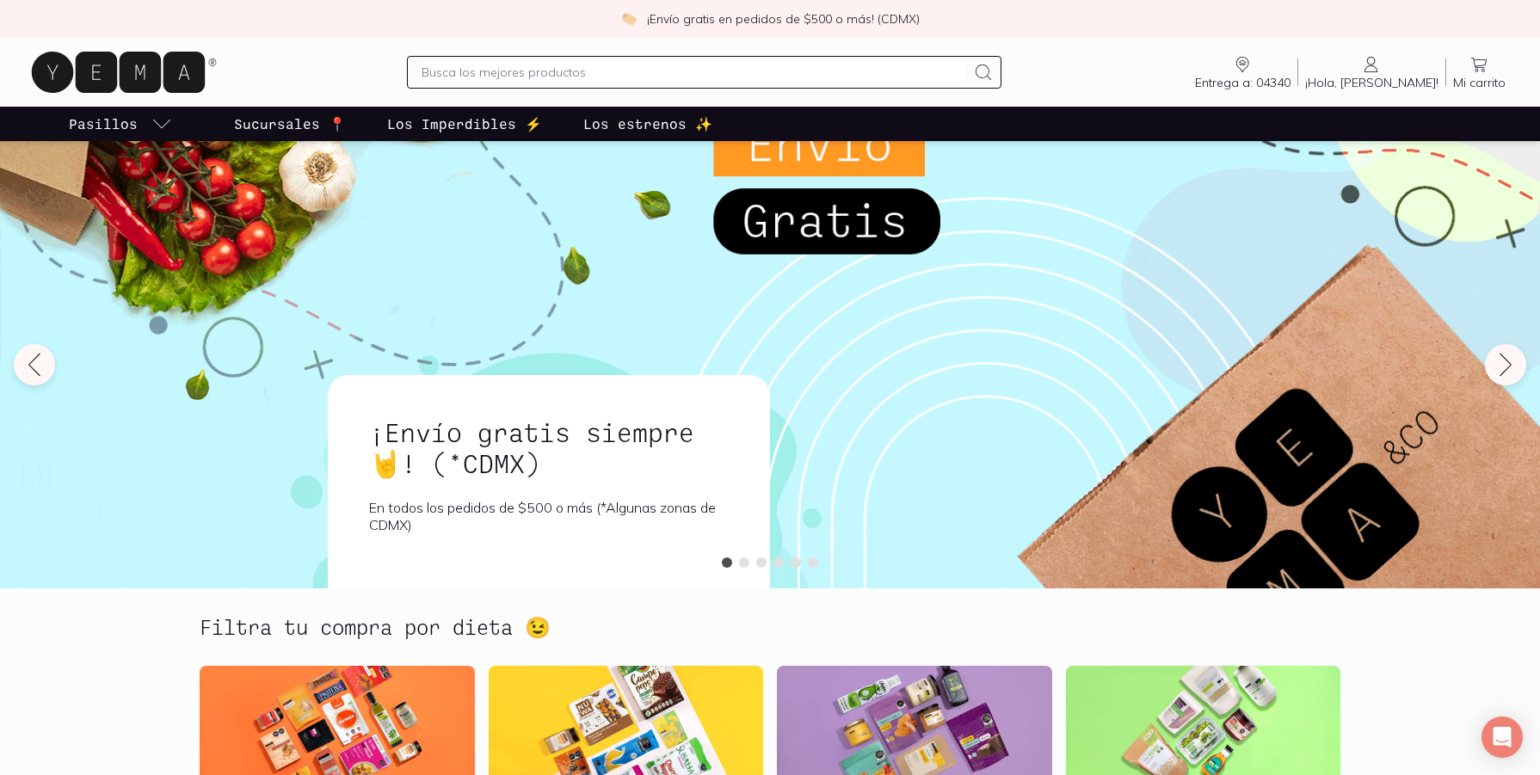
click at [1394, 75] on span "¡Hola, [PERSON_NAME]!" at bounding box center [1372, 82] width 133 height 15
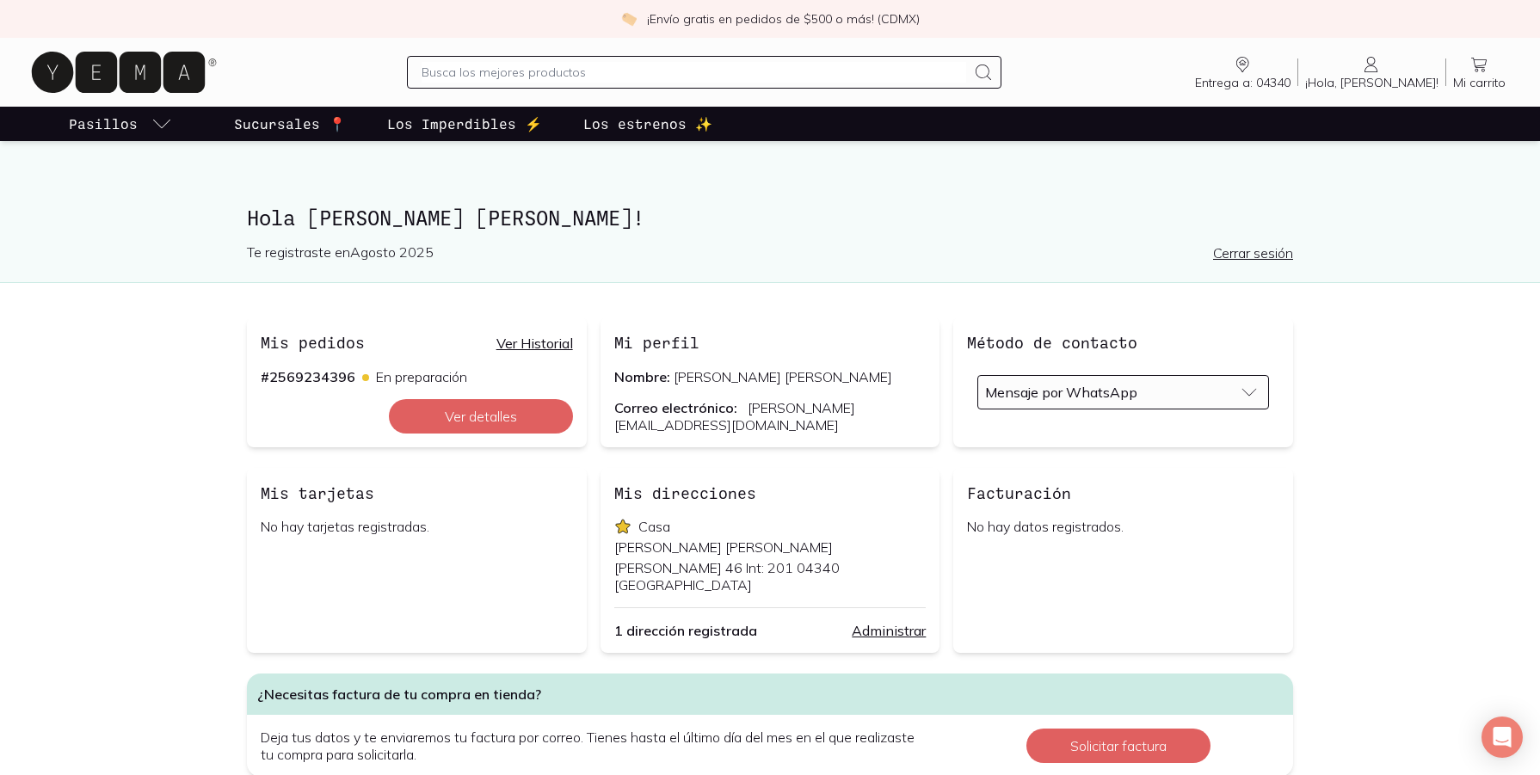
click at [1250, 248] on link "Cerrar sesión" at bounding box center [1253, 252] width 80 height 17
